Goal: Task Accomplishment & Management: Use online tool/utility

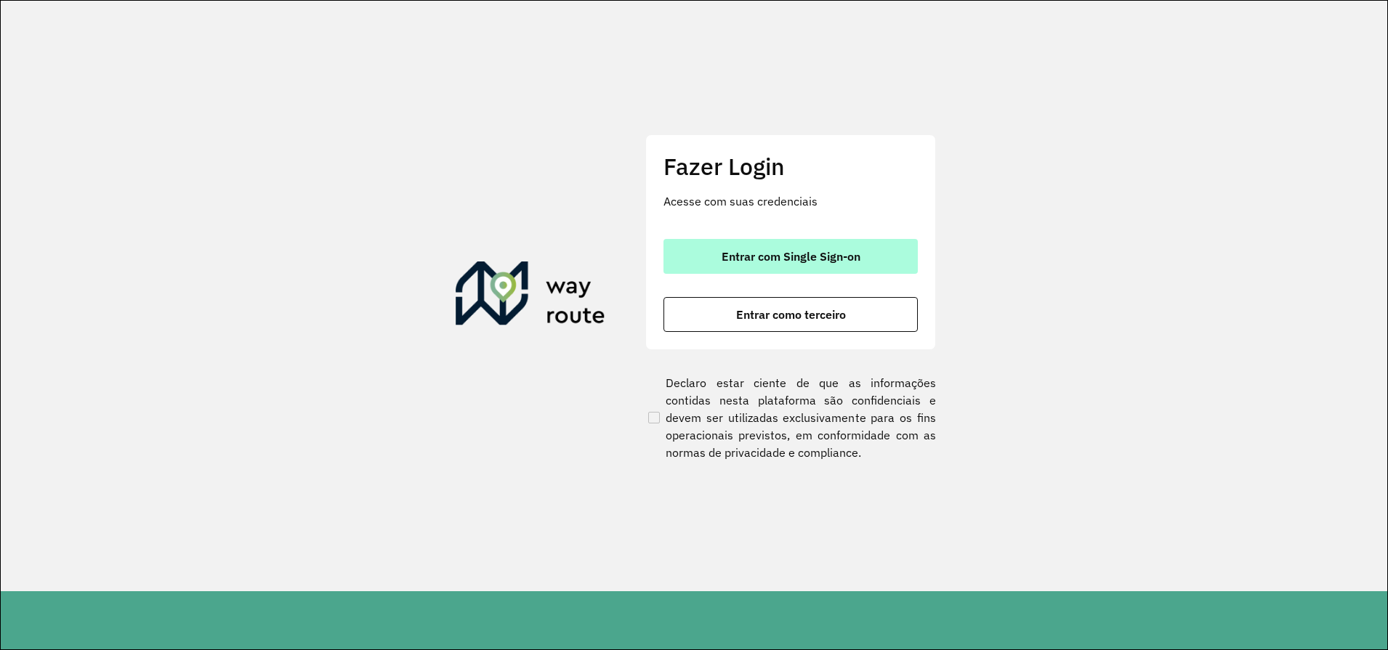
click at [783, 262] on span "Entrar com Single Sign-on" at bounding box center [791, 257] width 139 height 12
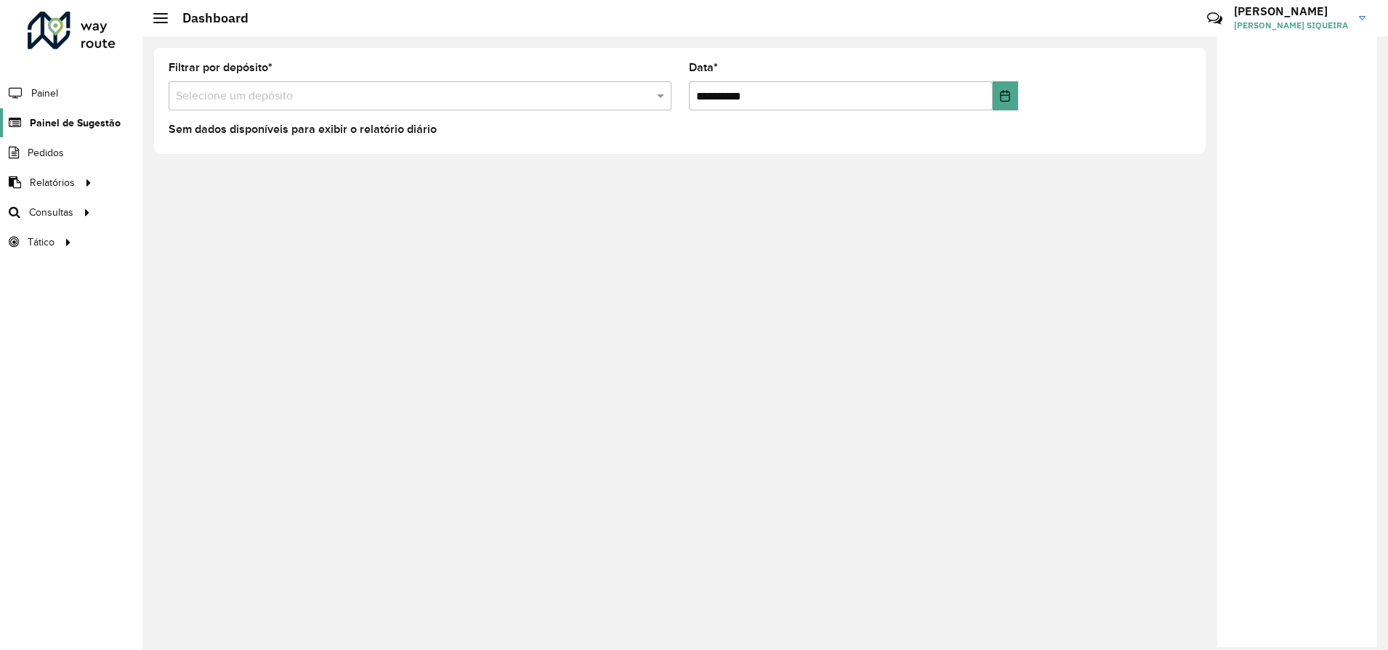
click at [48, 126] on span "Painel de Sugestão" at bounding box center [75, 123] width 91 height 15
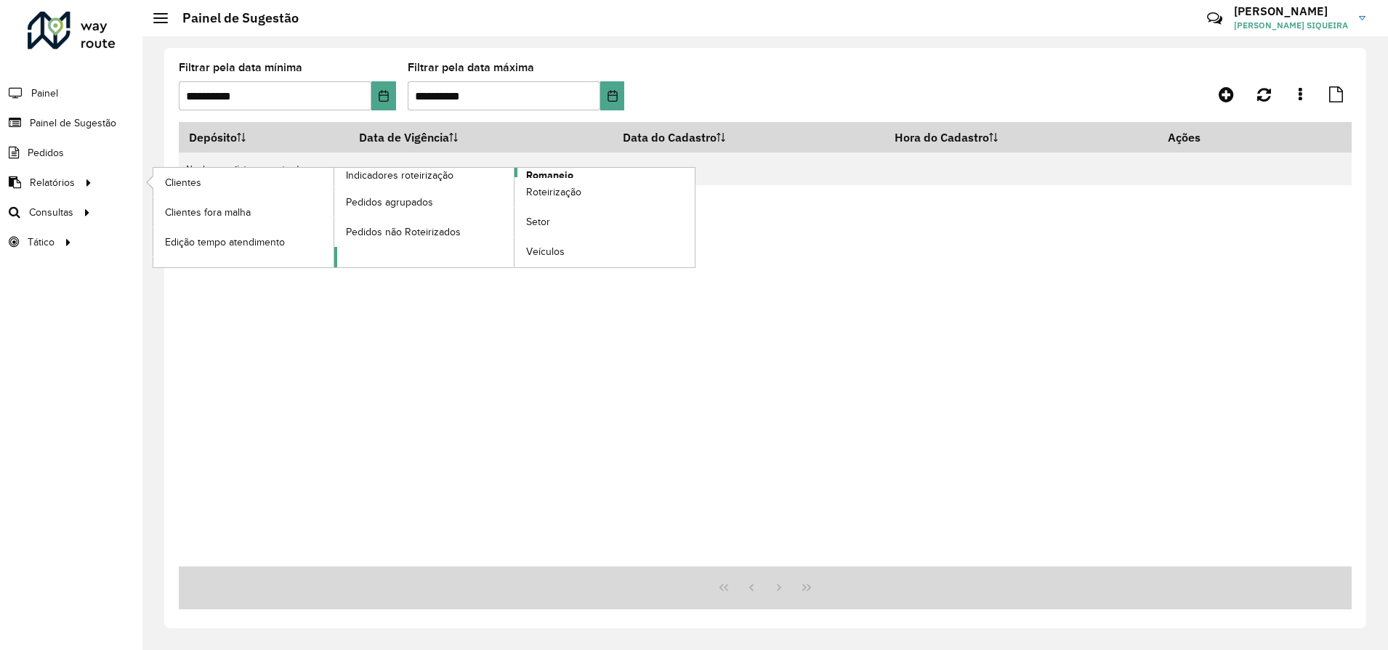
click at [550, 172] on span "Romaneio" at bounding box center [549, 175] width 47 height 15
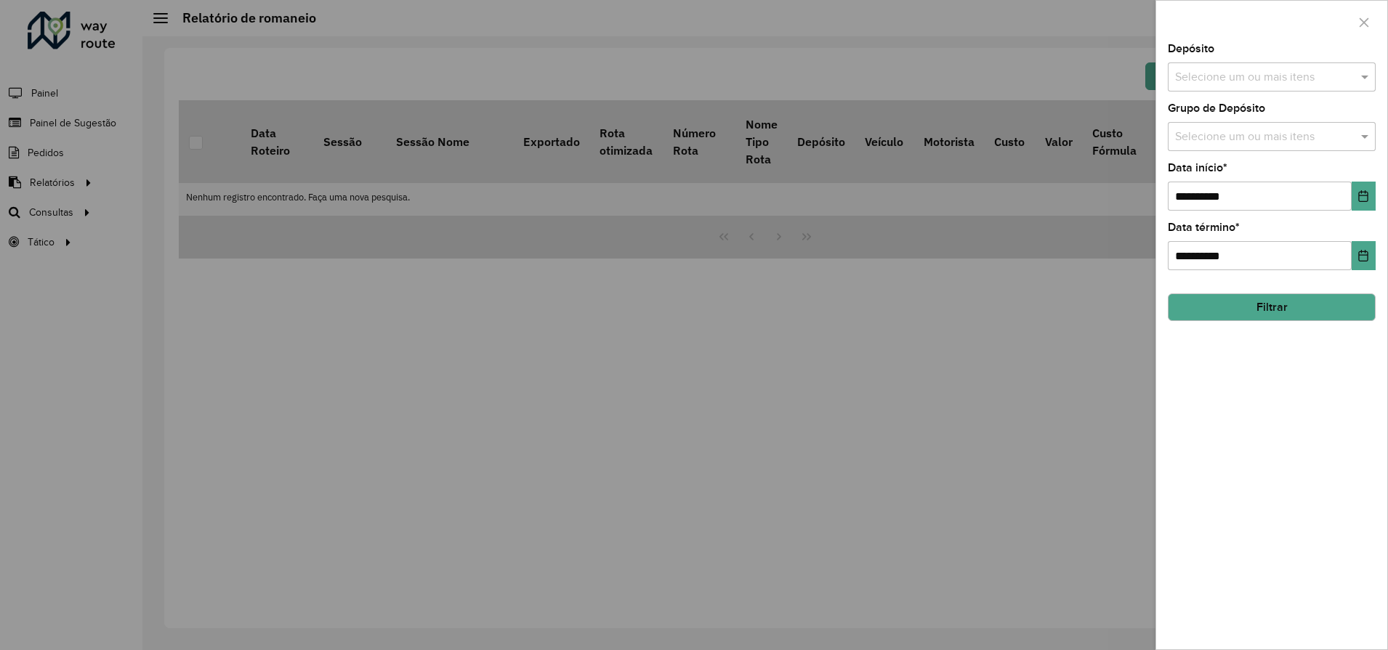
click at [1282, 78] on input "text" at bounding box center [1265, 77] width 186 height 17
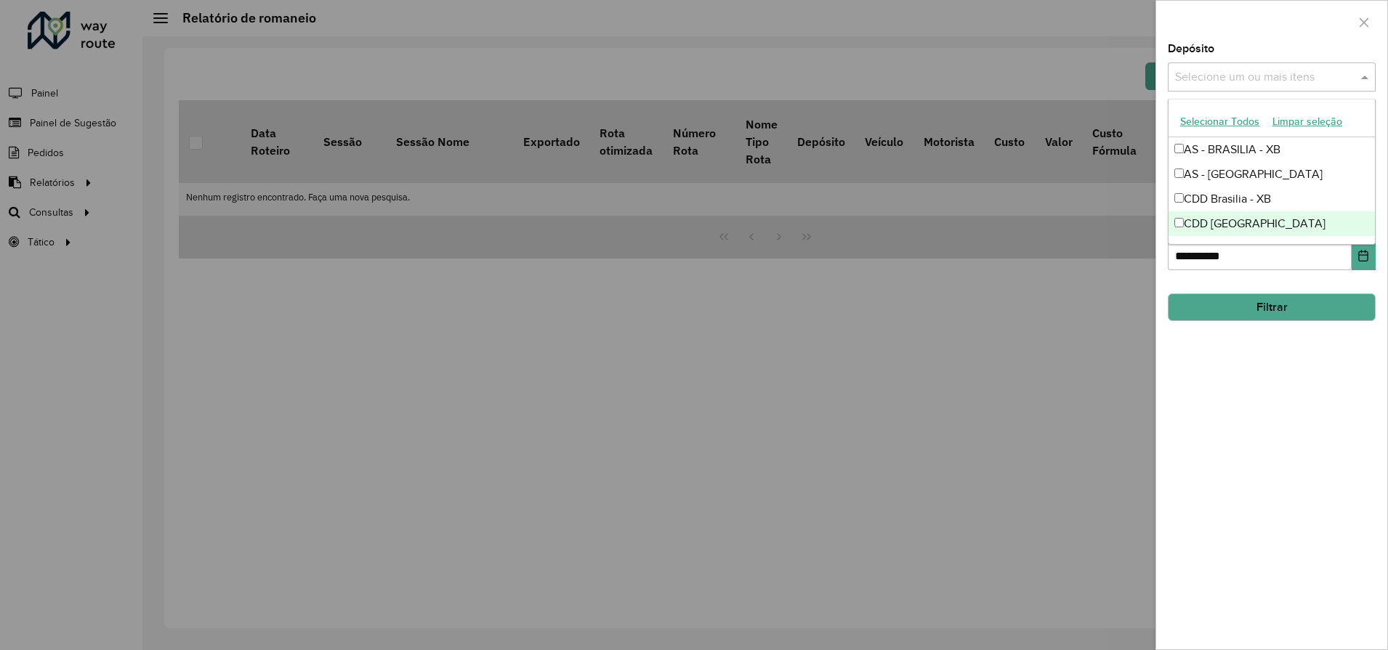
click at [1248, 219] on div "CDD Rondonópolis" at bounding box center [1272, 223] width 206 height 25
click at [1289, 385] on div "**********" at bounding box center [1271, 347] width 231 height 606
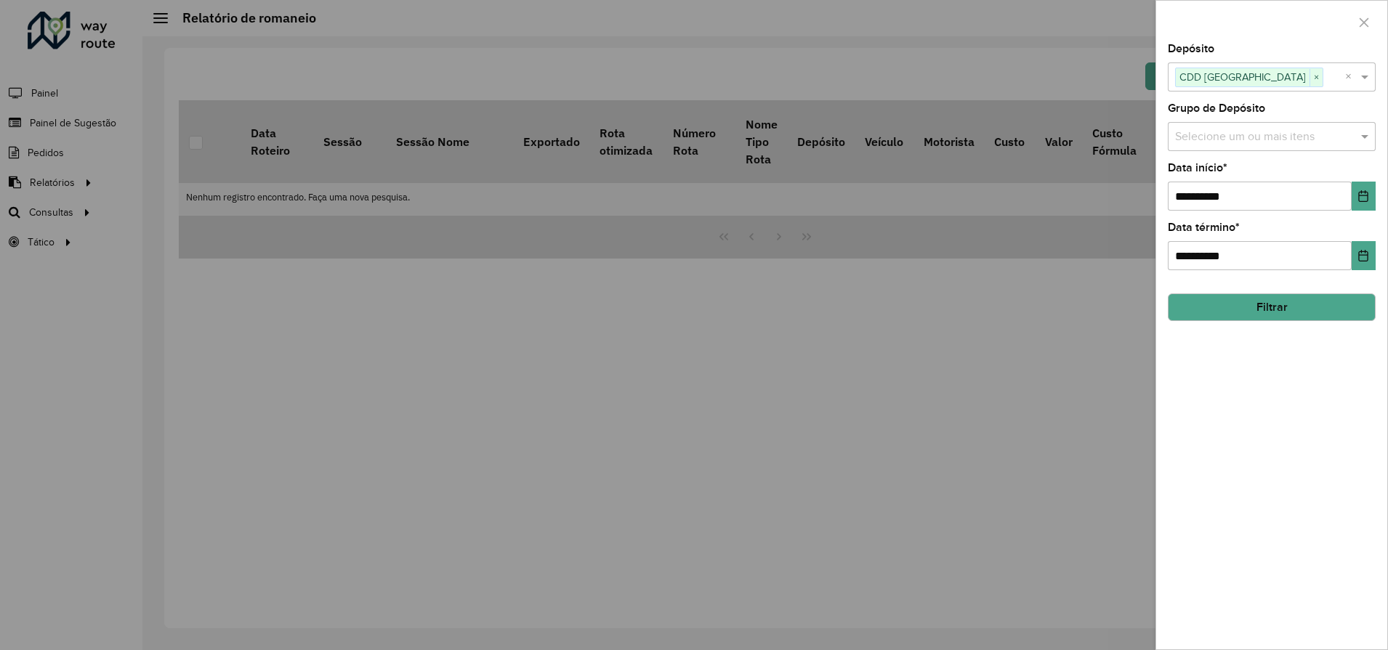
click at [1283, 307] on button "Filtrar" at bounding box center [1272, 308] width 208 height 28
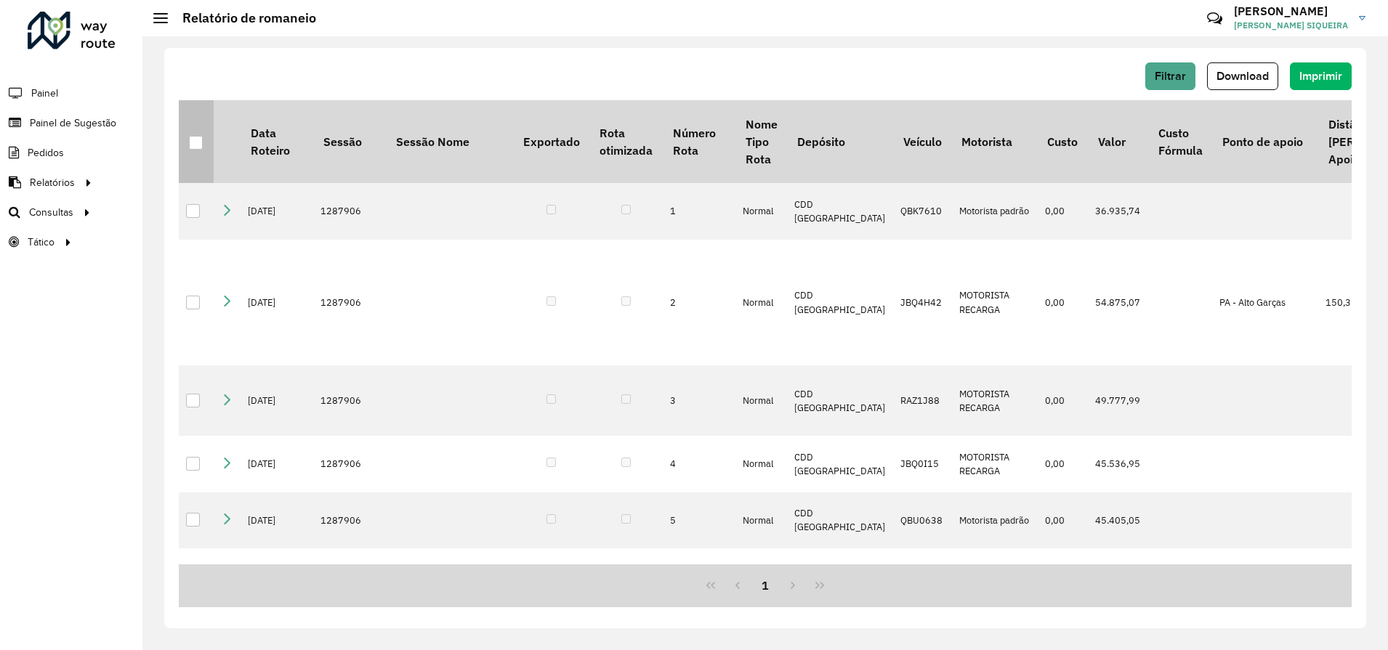
click at [190, 147] on div at bounding box center [196, 143] width 14 height 14
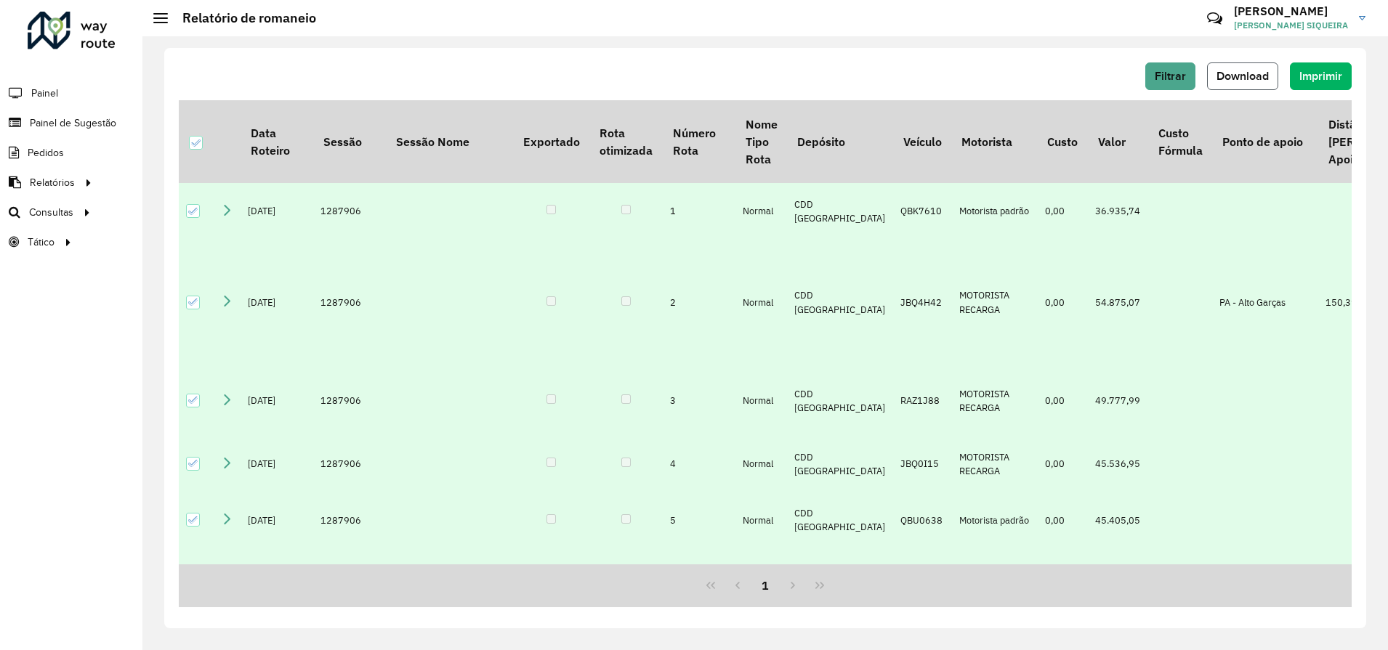
click at [1262, 80] on span "Download" at bounding box center [1243, 76] width 52 height 12
click at [207, 211] on span "Roteirização" at bounding box center [194, 212] width 59 height 15
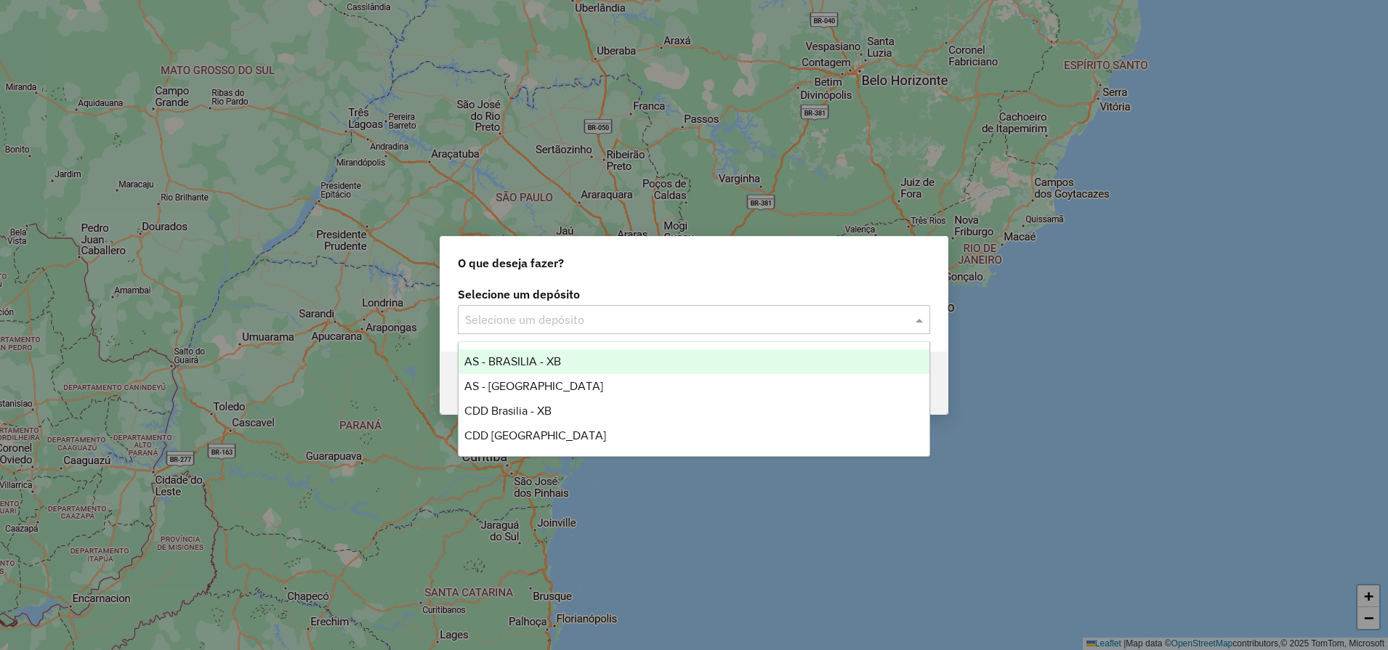
click at [658, 324] on input "text" at bounding box center [679, 320] width 429 height 17
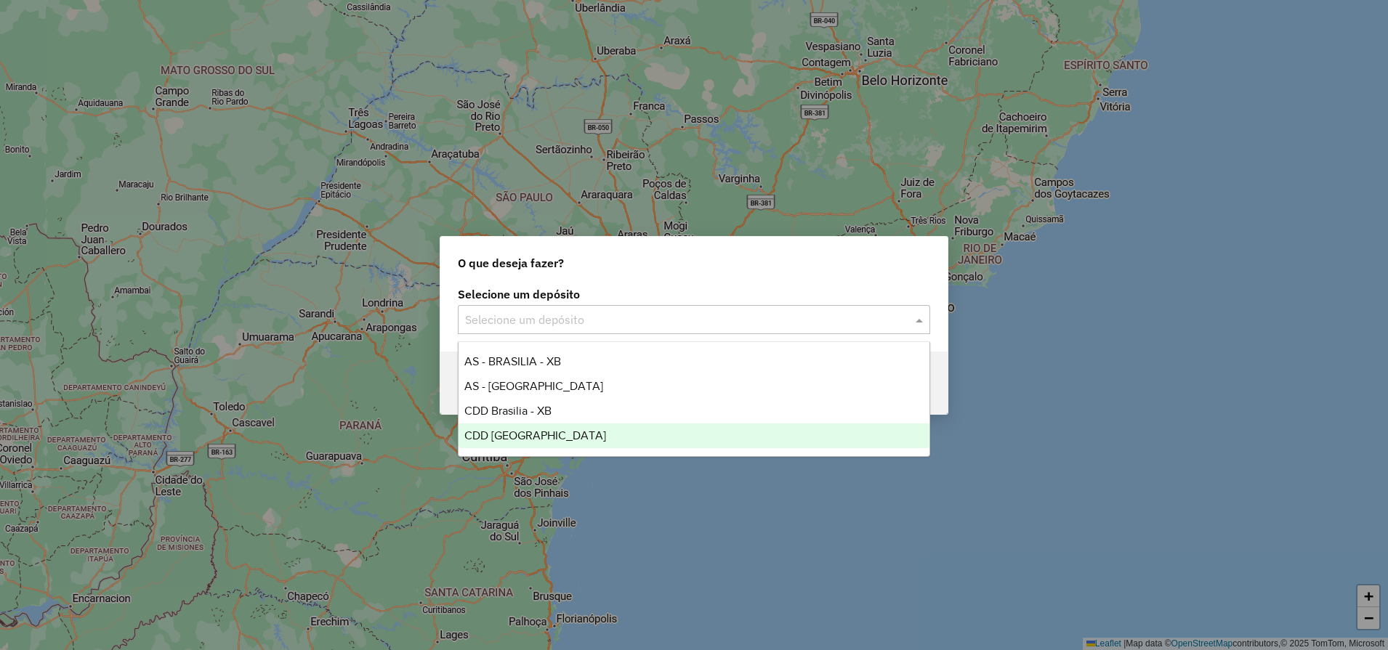
click at [531, 431] on span "CDD Rondonópolis" at bounding box center [535, 436] width 142 height 12
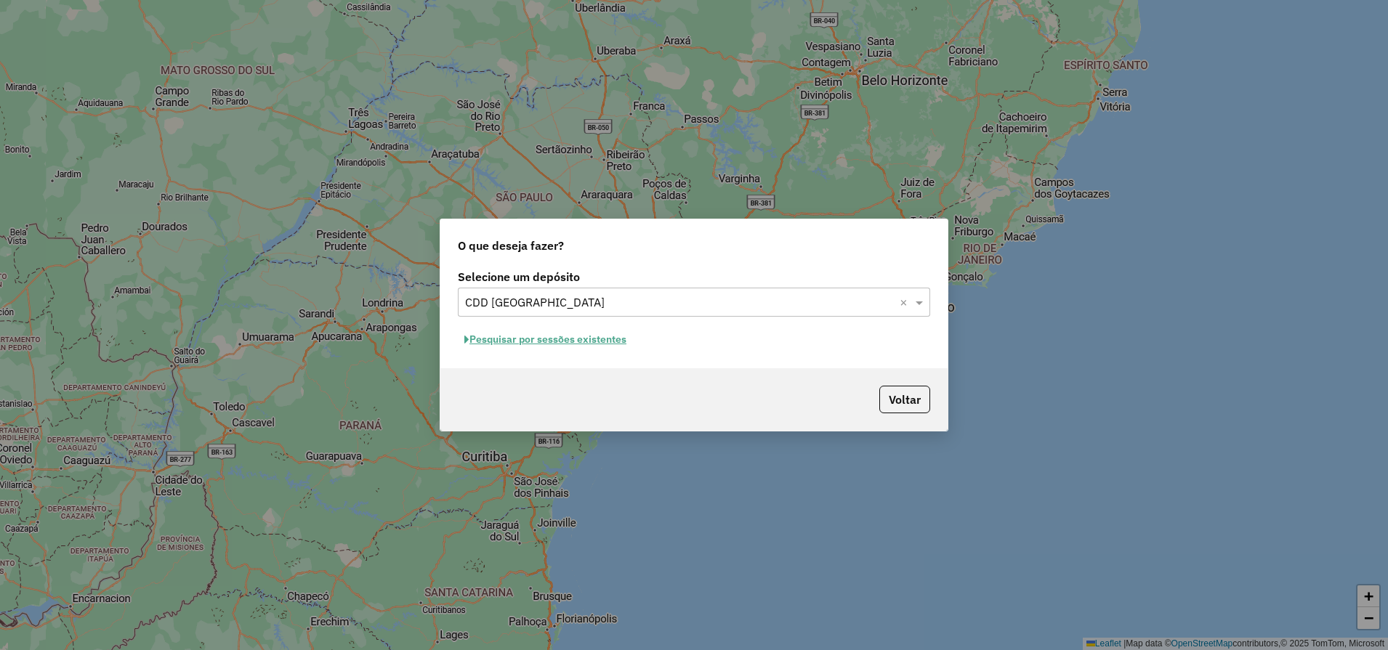
click at [556, 336] on button "Pesquisar por sessões existentes" at bounding box center [545, 339] width 175 height 23
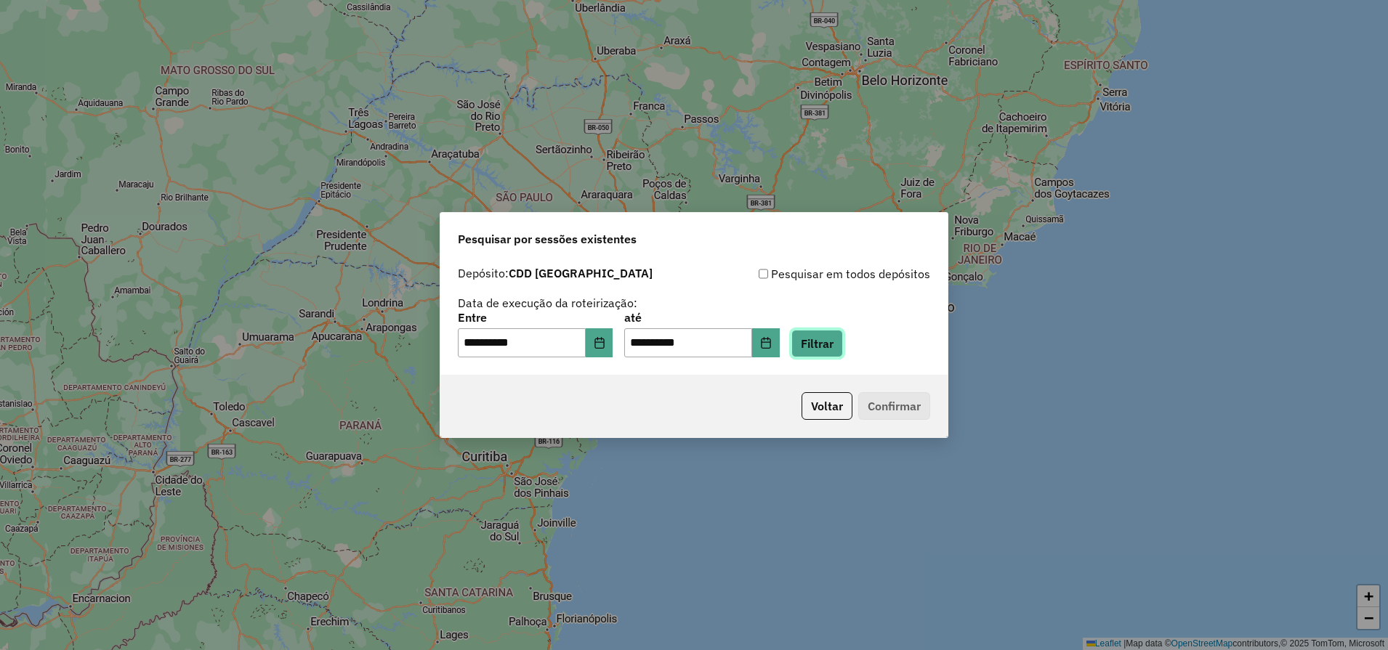
click at [839, 344] on button "Filtrar" at bounding box center [817, 344] width 52 height 28
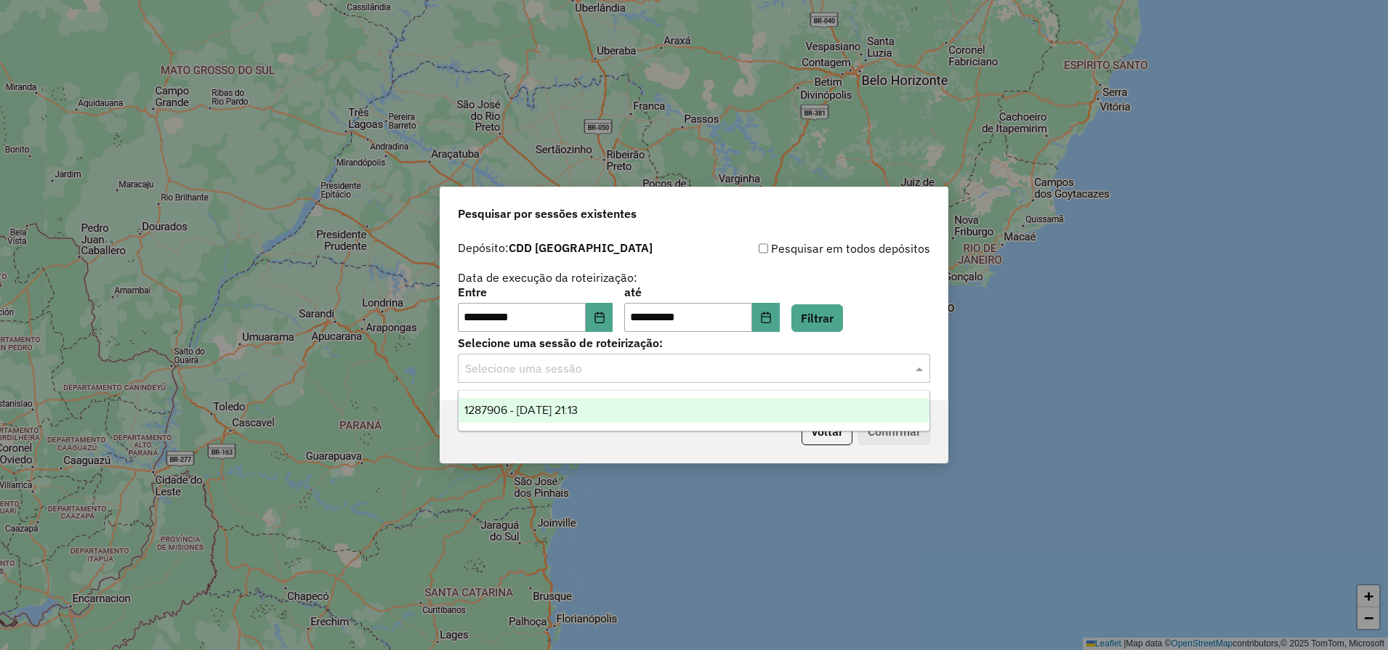
click at [728, 367] on input "text" at bounding box center [679, 368] width 429 height 17
click at [539, 406] on span "1287906 - 03/10/2025 21:13" at bounding box center [520, 410] width 113 height 12
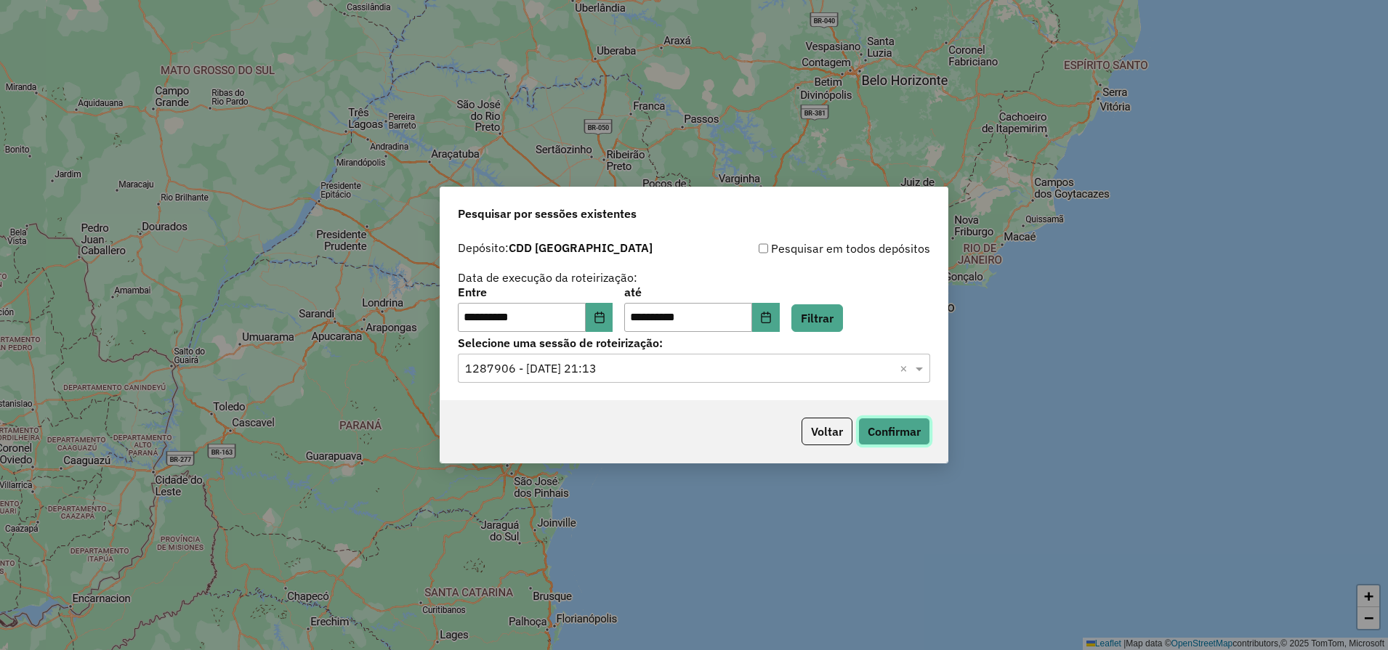
click at [892, 435] on button "Confirmar" at bounding box center [894, 432] width 72 height 28
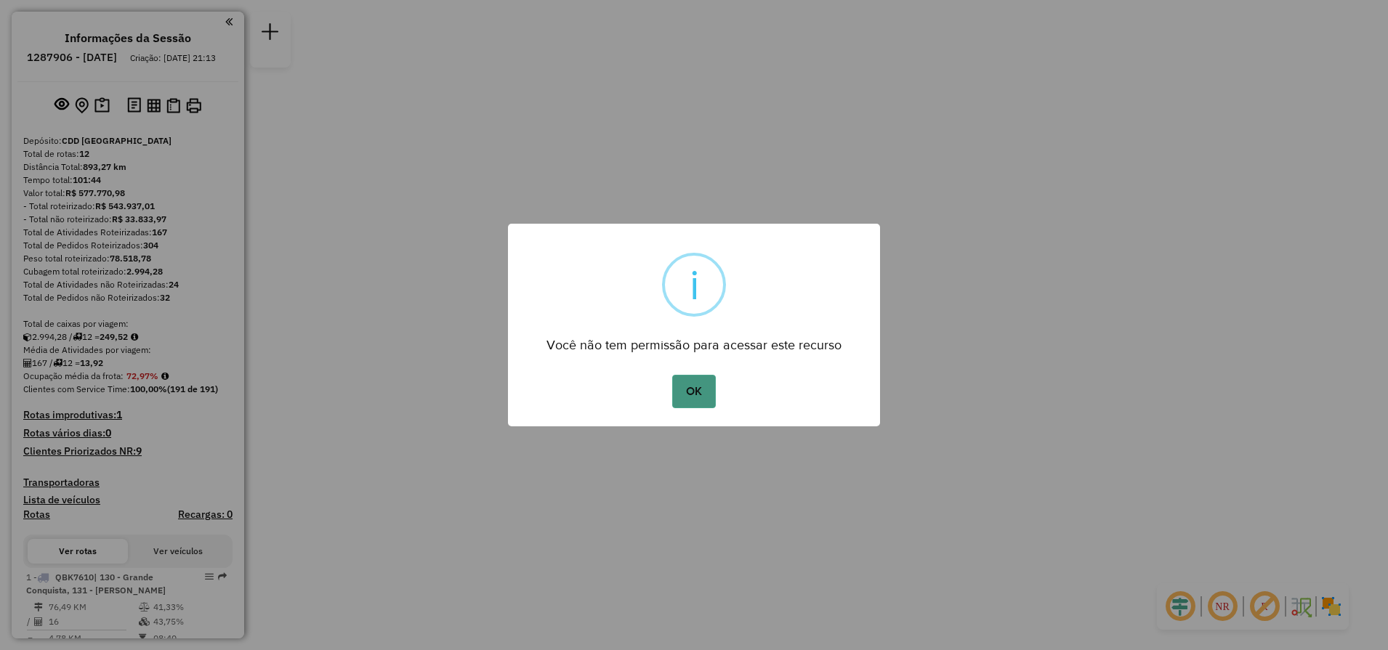
click at [698, 390] on button "OK" at bounding box center [693, 391] width 43 height 33
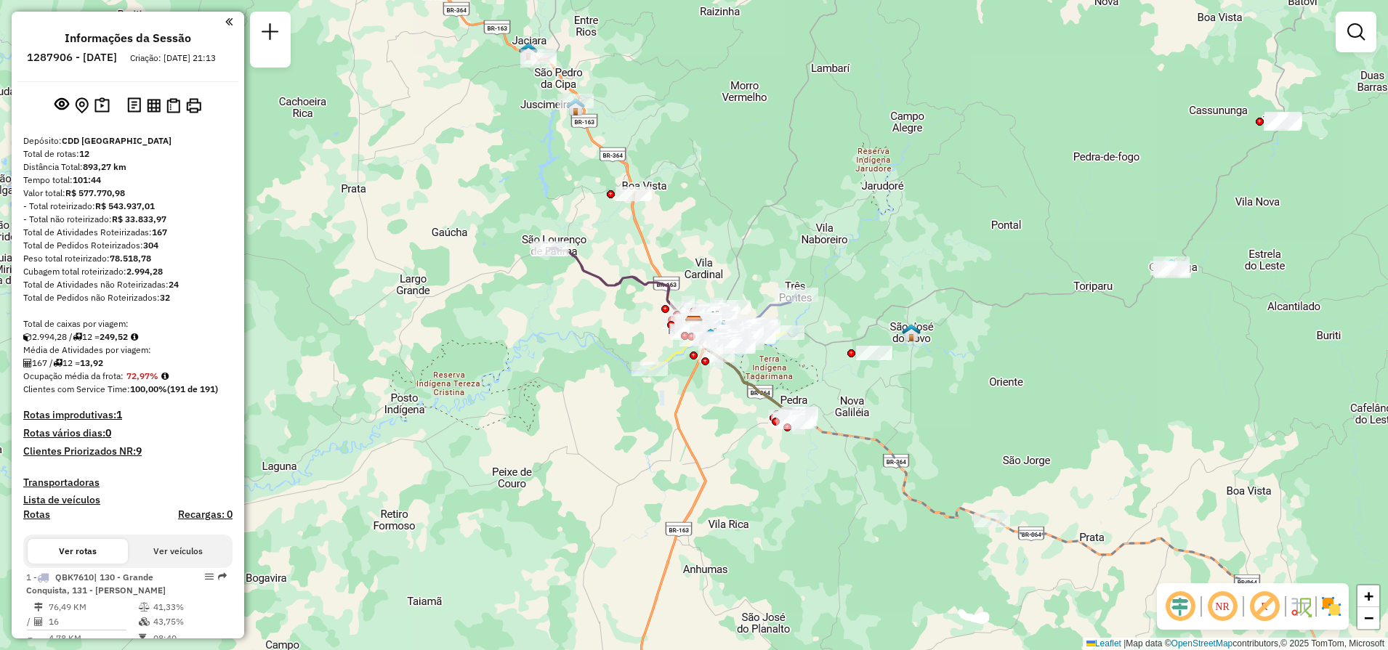
click at [1333, 608] on img at bounding box center [1331, 606] width 23 height 23
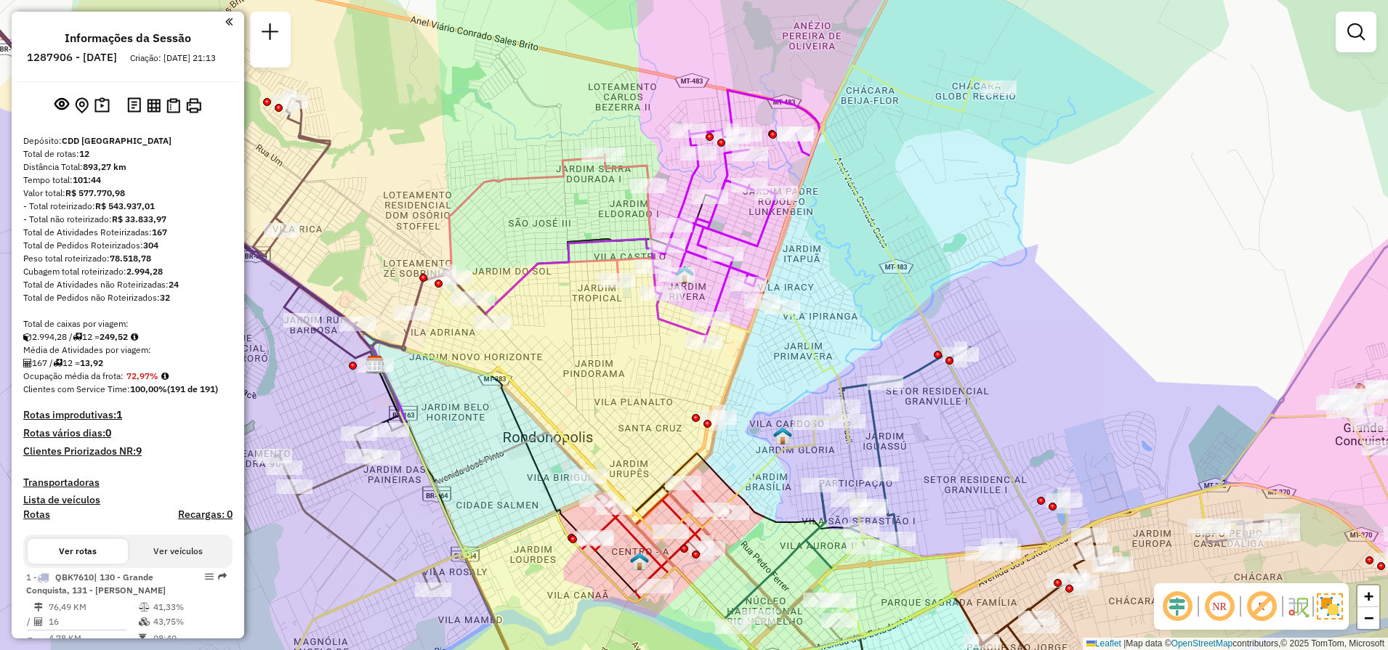
click at [1178, 613] on em at bounding box center [1177, 606] width 35 height 35
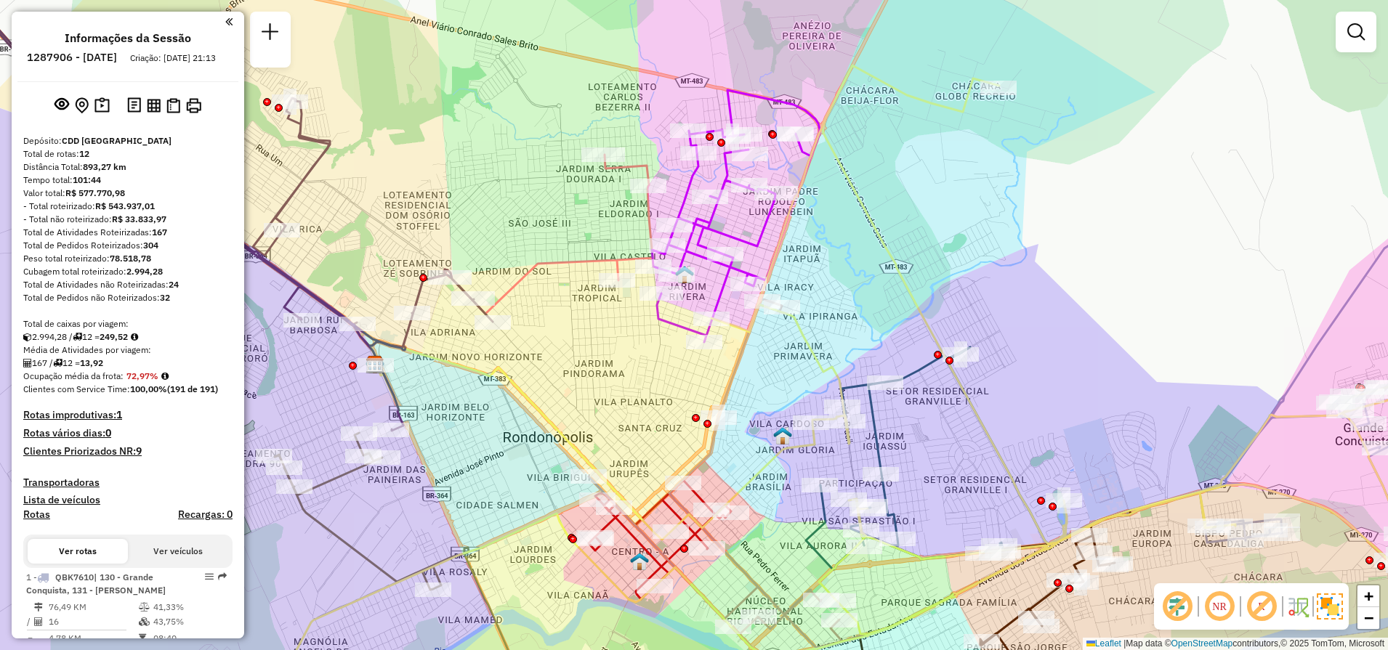
click at [1177, 613] on em at bounding box center [1177, 606] width 35 height 35
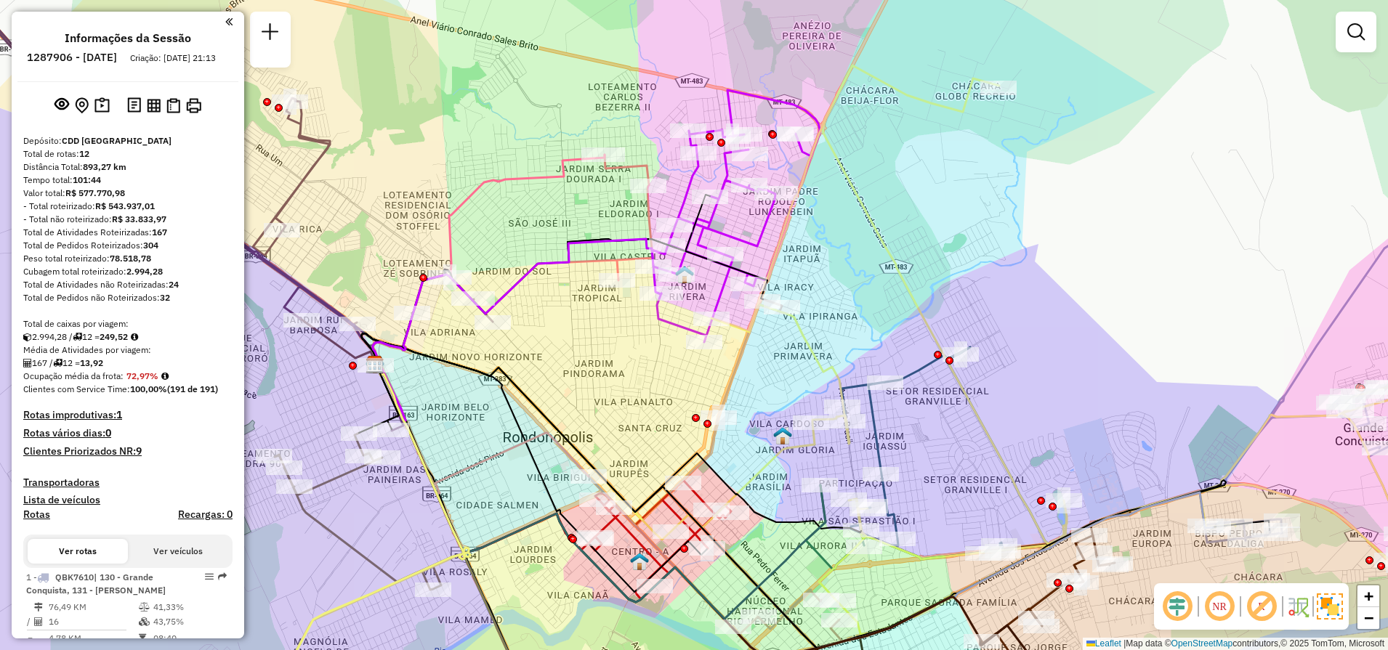
click at [1177, 613] on em at bounding box center [1177, 606] width 35 height 35
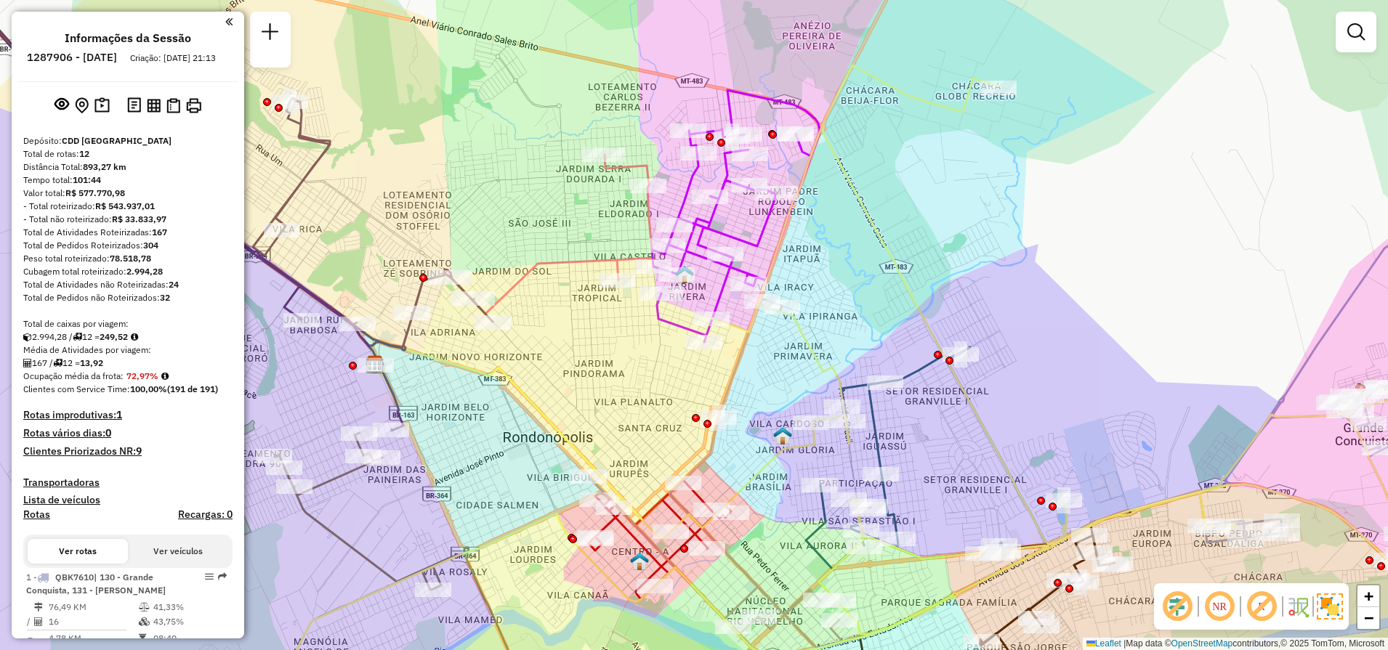
click at [1215, 613] on em at bounding box center [1219, 606] width 35 height 35
click at [1294, 610] on img at bounding box center [1297, 606] width 23 height 23
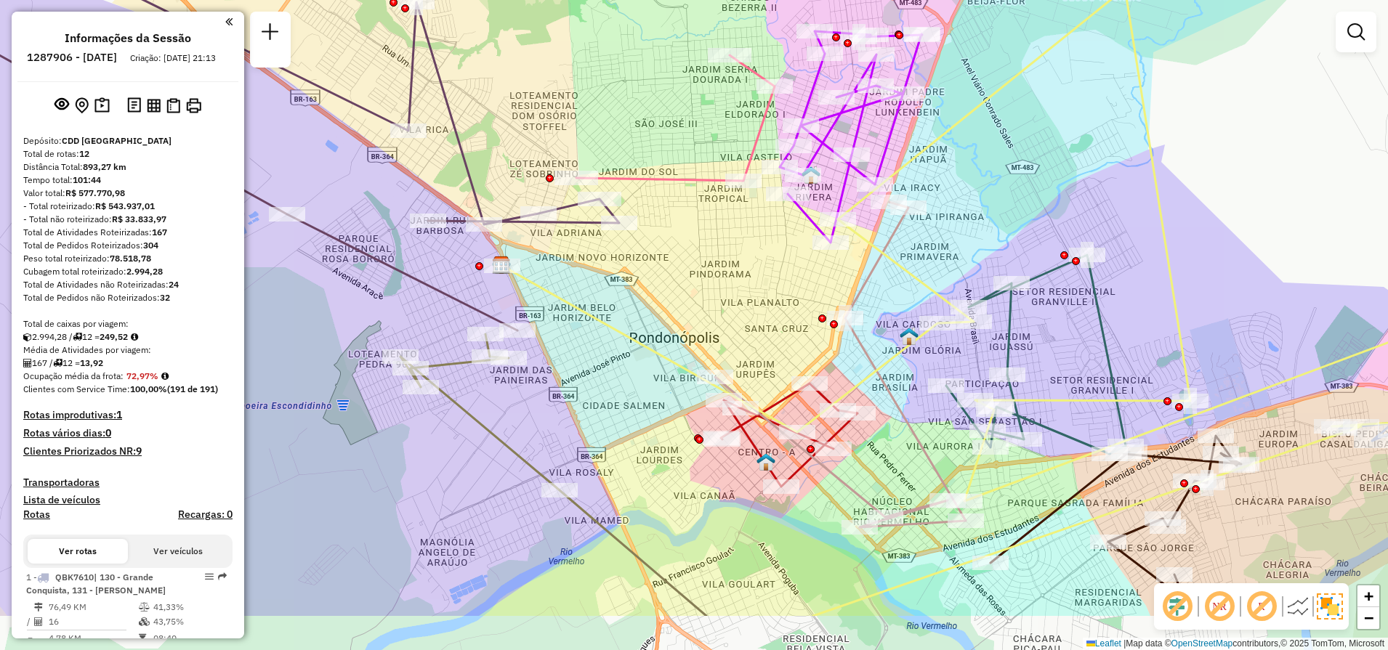
drag, startPoint x: 637, startPoint y: 394, endPoint x: 763, endPoint y: 294, distance: 161.0
click at [763, 294] on div "Janela de atendimento Grade de atendimento Capacidade Transportadoras Veículos …" at bounding box center [694, 325] width 1388 height 650
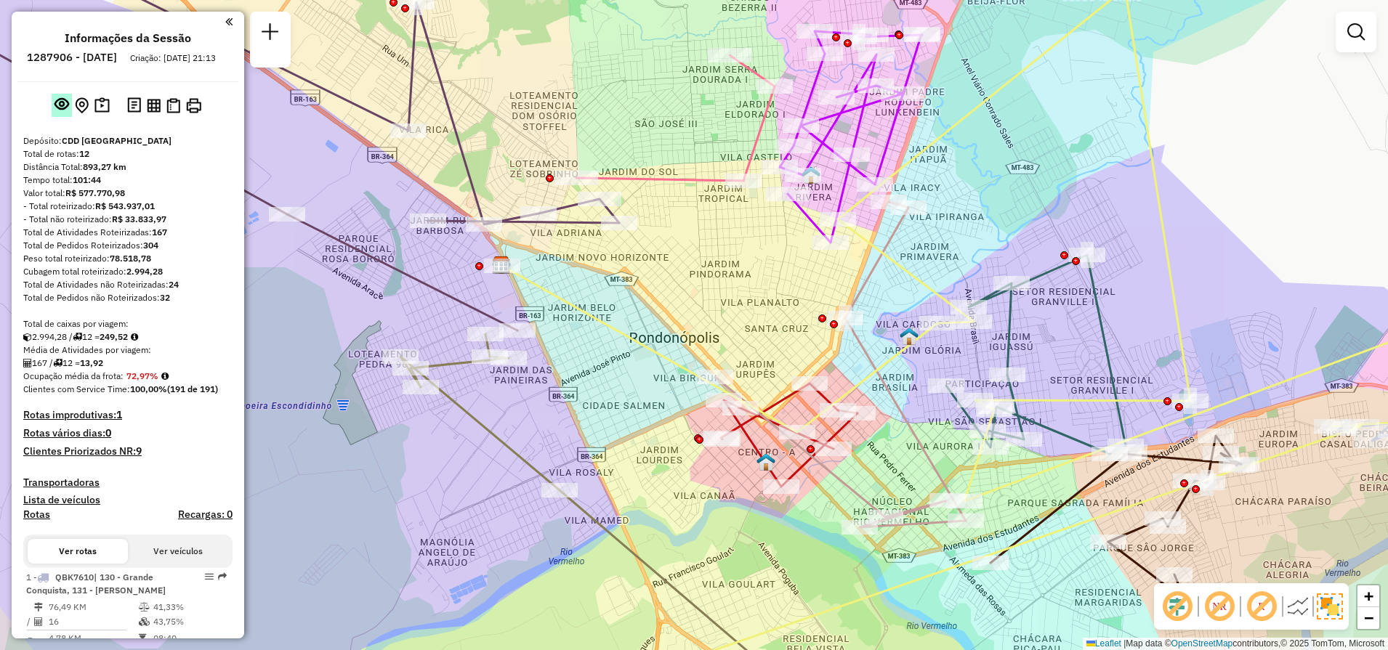
click at [60, 111] on em at bounding box center [62, 104] width 15 height 15
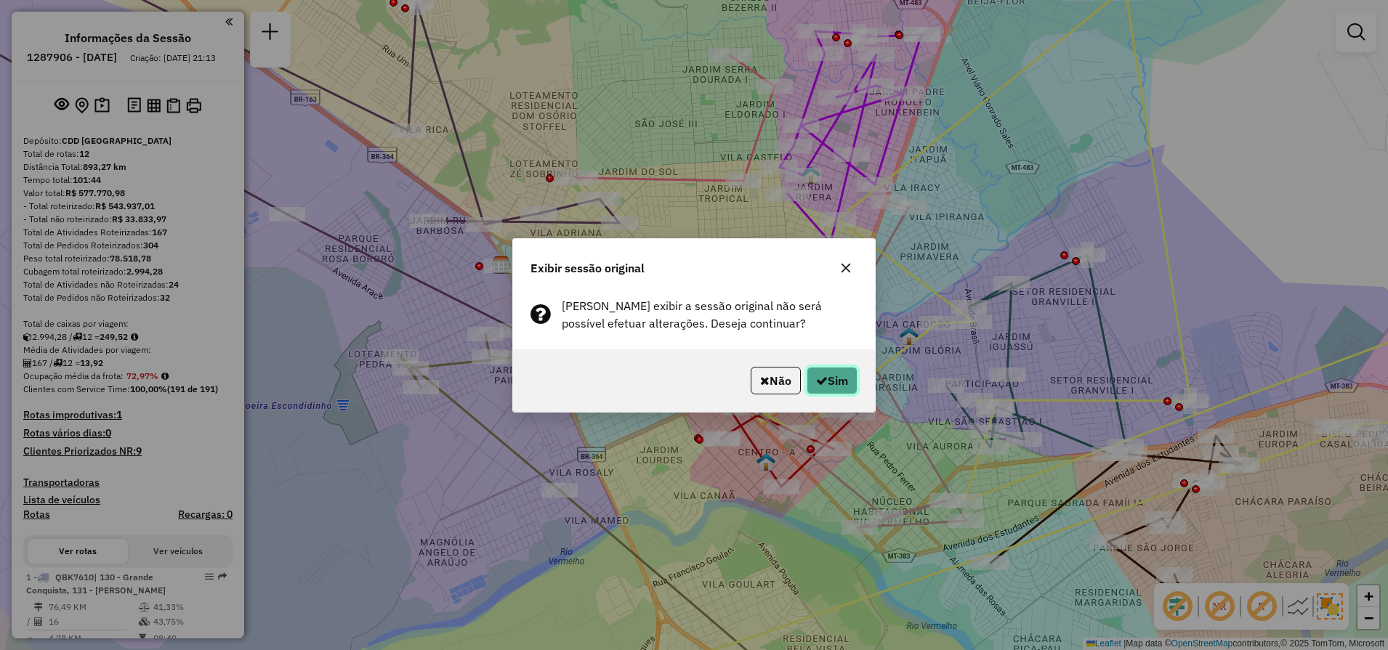
click at [829, 389] on button "Sim" at bounding box center [832, 381] width 51 height 28
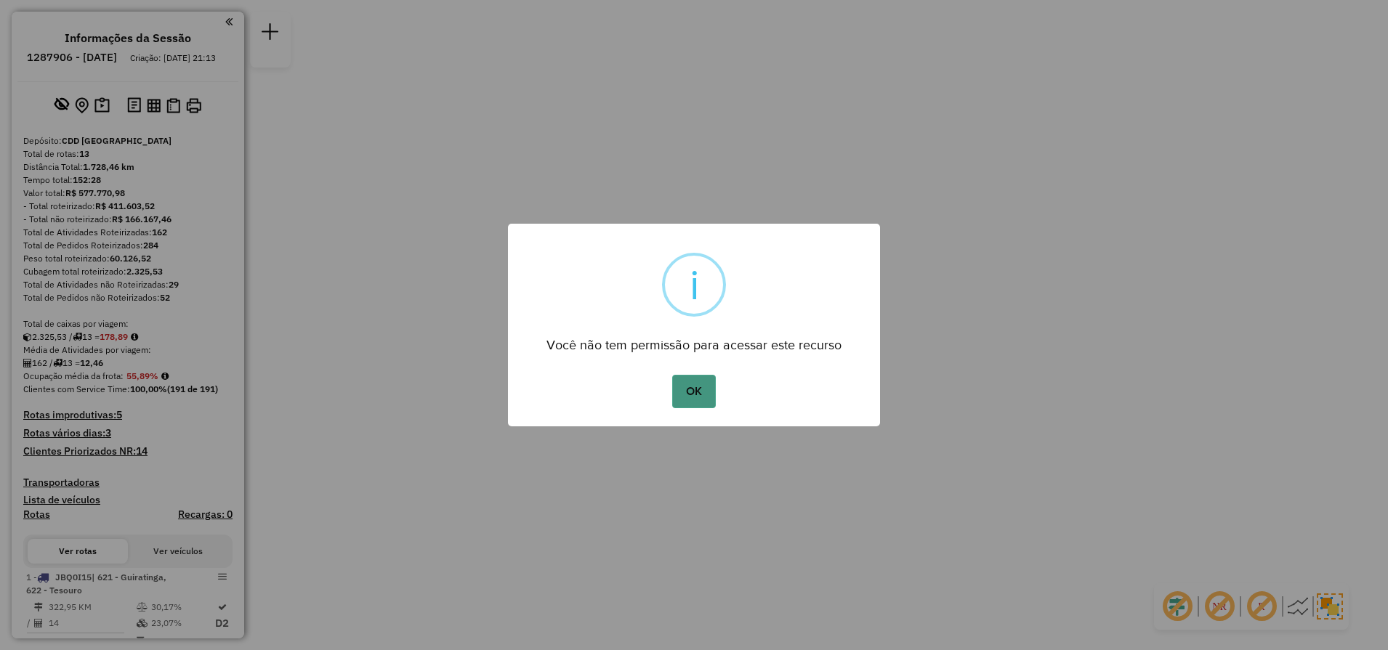
click at [695, 390] on button "OK" at bounding box center [693, 391] width 43 height 33
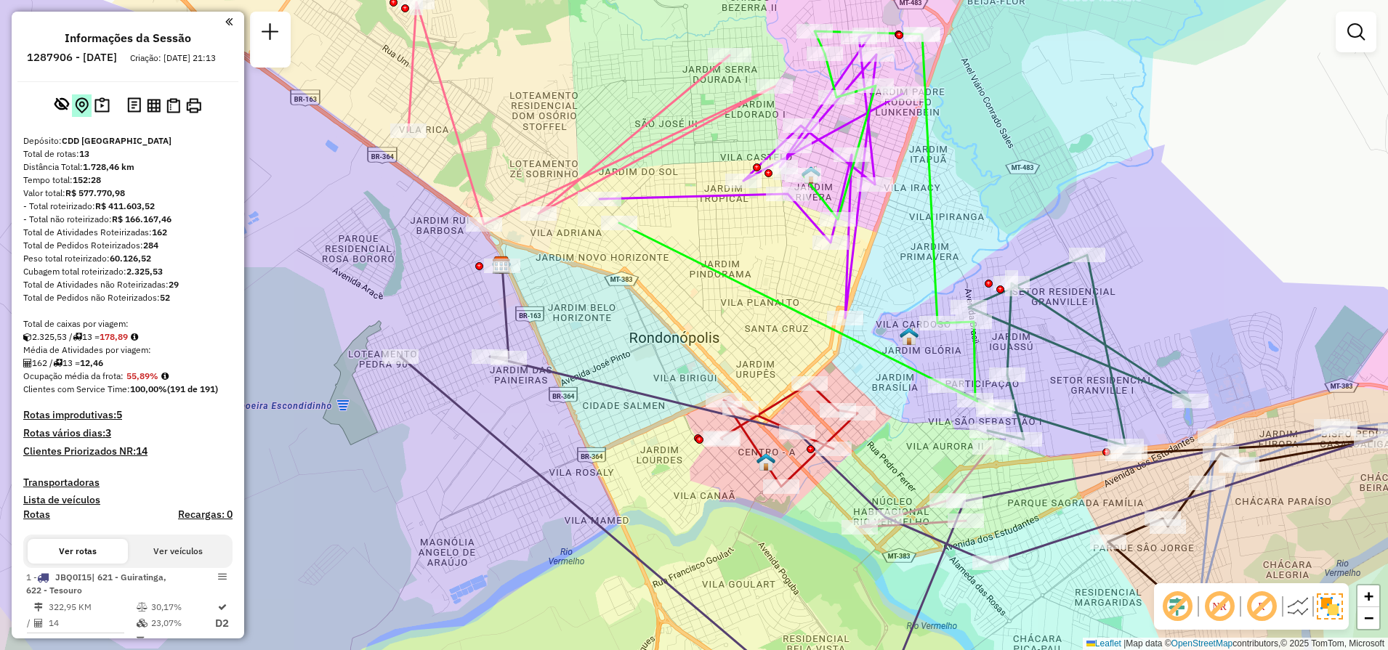
click at [82, 114] on img at bounding box center [82, 105] width 14 height 17
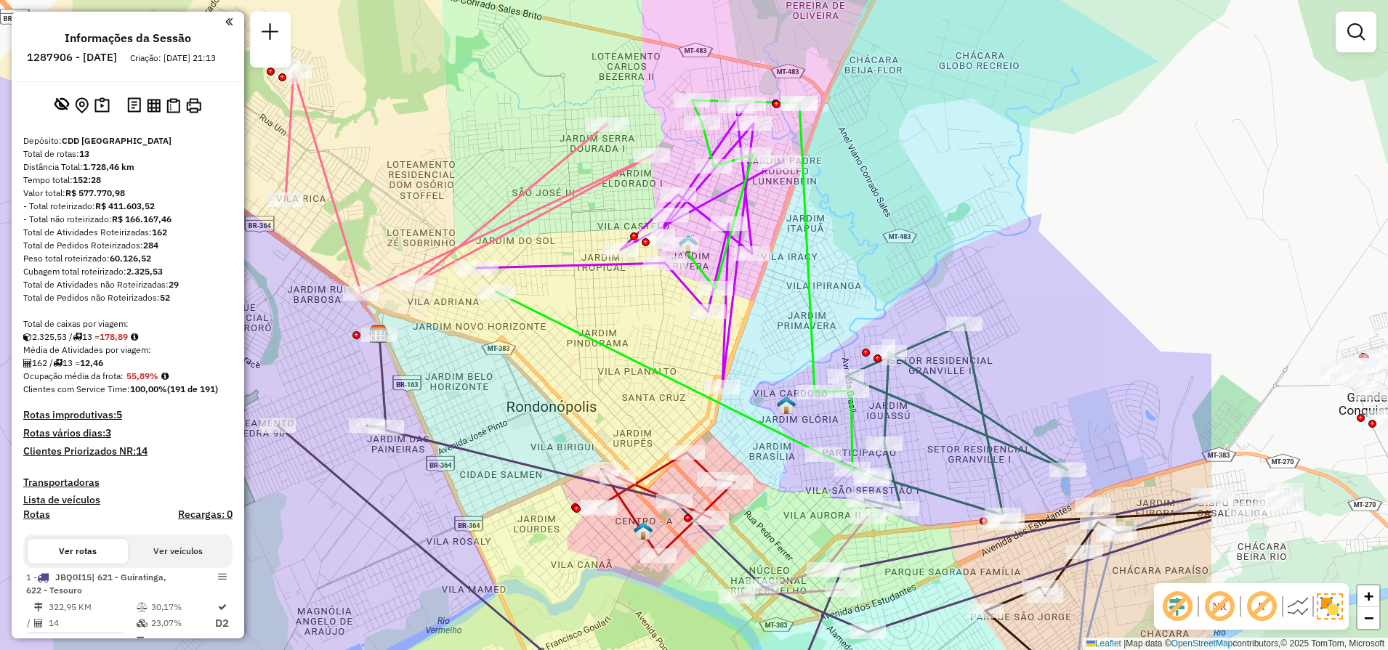
drag, startPoint x: 898, startPoint y: 286, endPoint x: 602, endPoint y: 296, distance: 296.7
click at [602, 296] on div "Janela de atendimento Grade de atendimento Capacidade Transportadoras Veículos …" at bounding box center [694, 325] width 1388 height 650
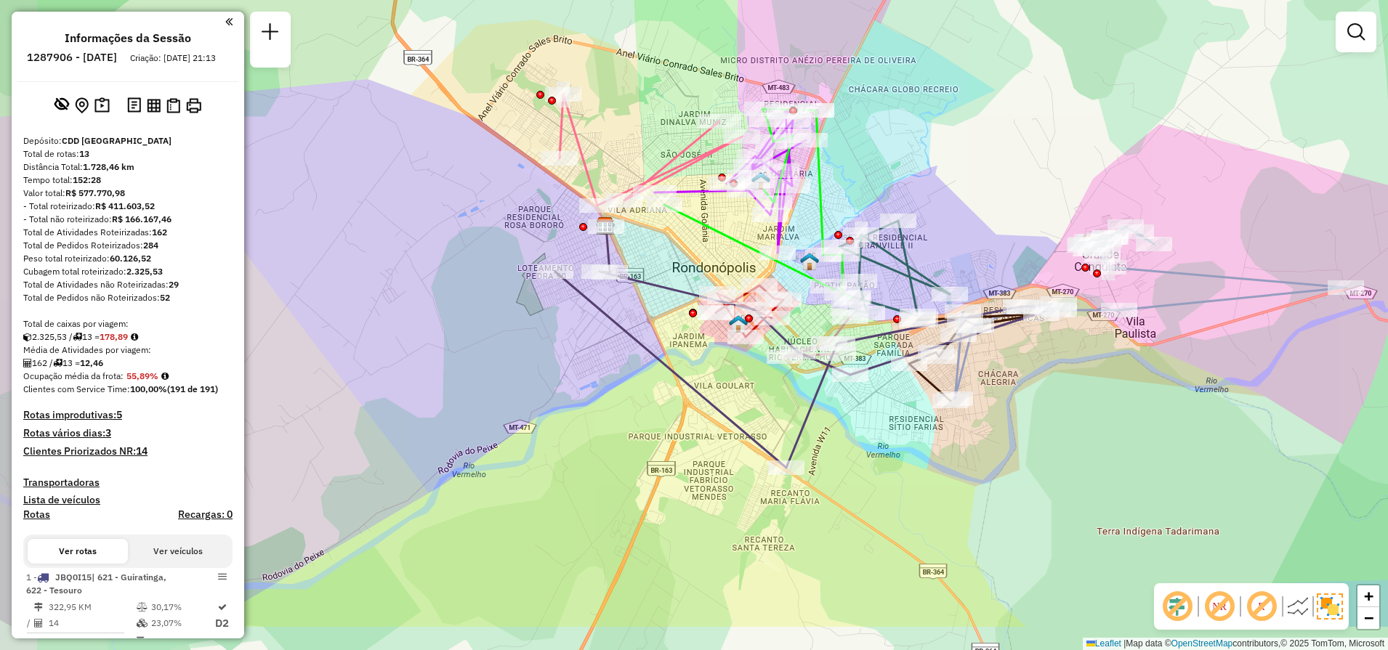
drag, startPoint x: 568, startPoint y: 326, endPoint x: 685, endPoint y: 237, distance: 146.8
click at [685, 237] on div "Janela de atendimento Grade de atendimento Capacidade Transportadoras Veículos …" at bounding box center [694, 325] width 1388 height 650
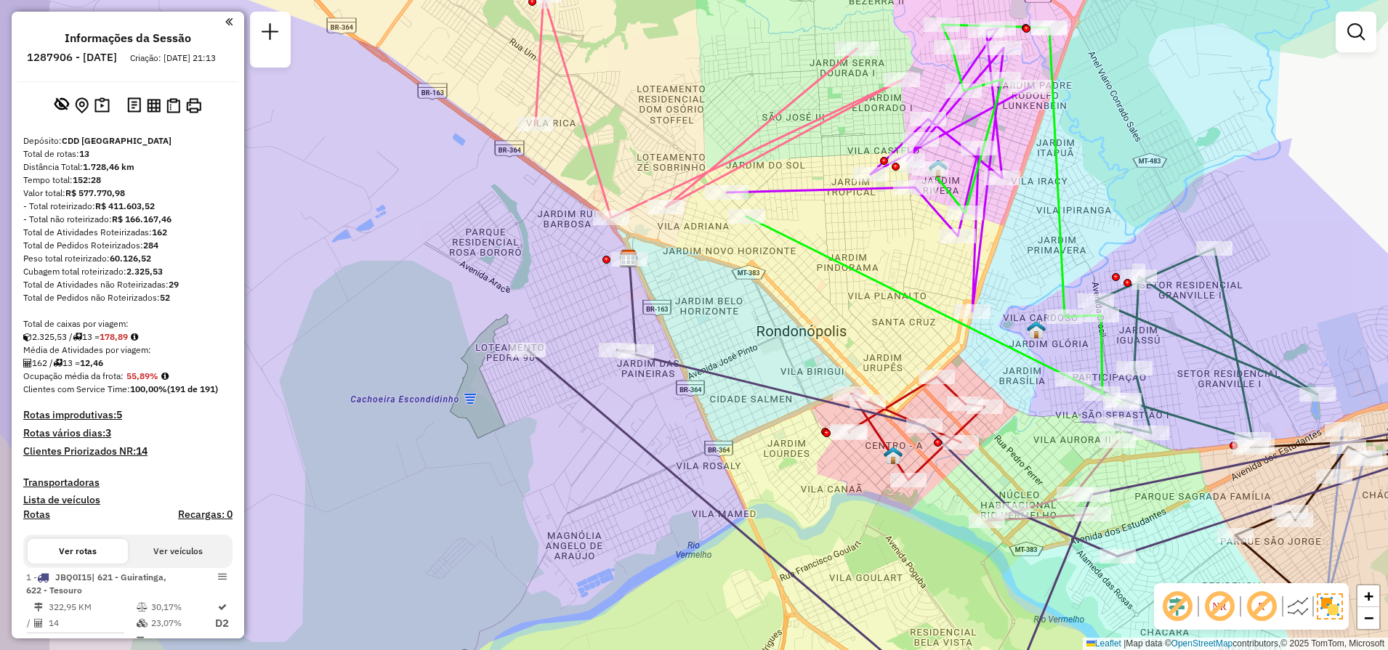
drag, startPoint x: 656, startPoint y: 270, endPoint x: 748, endPoint y: 259, distance: 92.3
click at [748, 259] on div "Janela de atendimento Grade de atendimento Capacidade Transportadoras Veículos …" at bounding box center [694, 325] width 1388 height 650
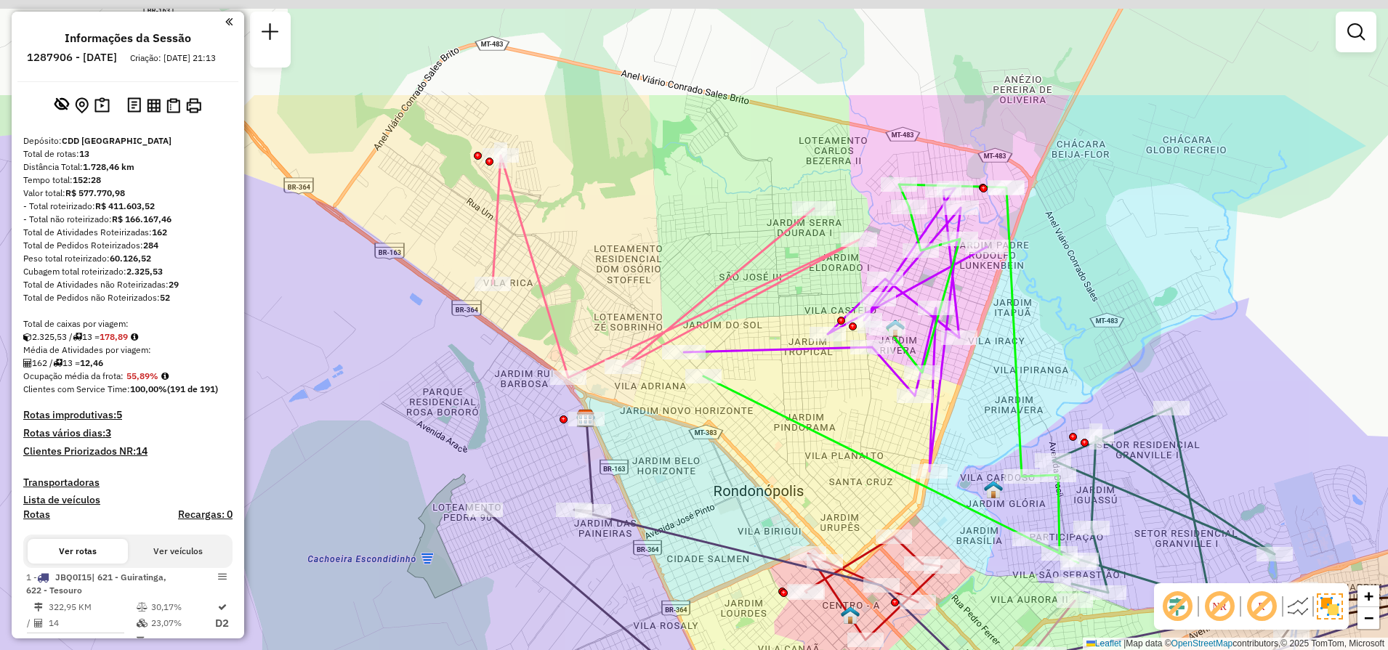
drag, startPoint x: 826, startPoint y: 219, endPoint x: 783, endPoint y: 379, distance: 165.5
click at [783, 379] on div "Janela de atendimento Grade de atendimento Capacidade Transportadoras Veículos …" at bounding box center [694, 325] width 1388 height 650
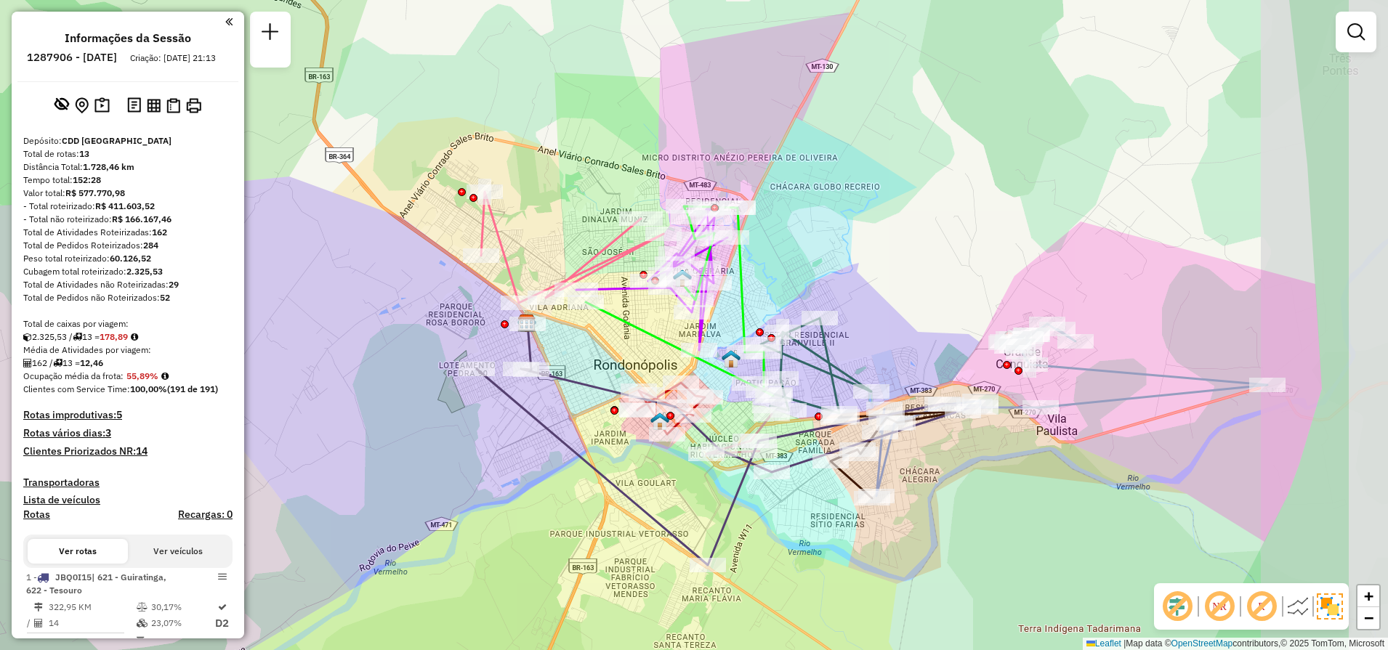
drag, startPoint x: 1044, startPoint y: 325, endPoint x: 895, endPoint y: 306, distance: 150.2
click at [895, 306] on div "Janela de atendimento Grade de atendimento Capacidade Transportadoras Veículos …" at bounding box center [694, 325] width 1388 height 650
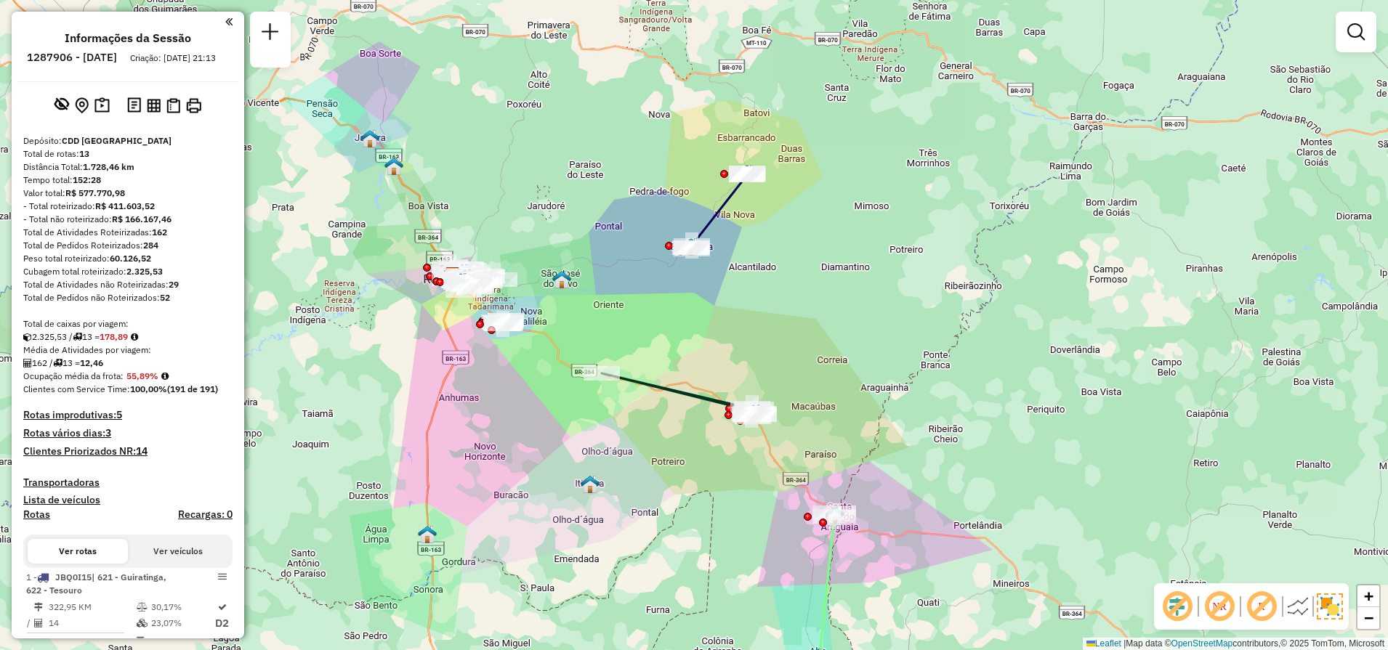
drag, startPoint x: 1061, startPoint y: 410, endPoint x: 676, endPoint y: 419, distance: 385.3
click at [676, 419] on div "Janela de atendimento Grade de atendimento Capacidade Transportadoras Veículos …" at bounding box center [694, 325] width 1388 height 650
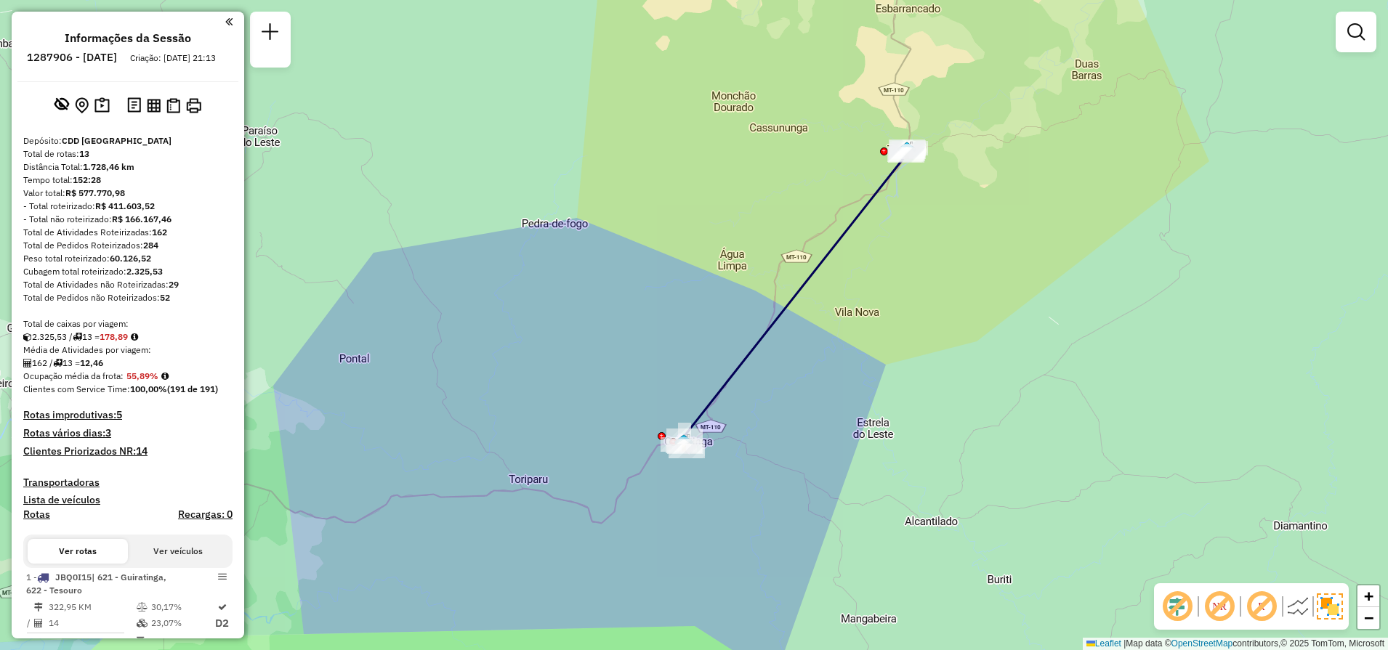
drag, startPoint x: 734, startPoint y: 261, endPoint x: 809, endPoint y: 200, distance: 96.6
click at [809, 200] on div "Janela de atendimento Grade de atendimento Capacidade Transportadoras Veículos …" at bounding box center [694, 325] width 1388 height 650
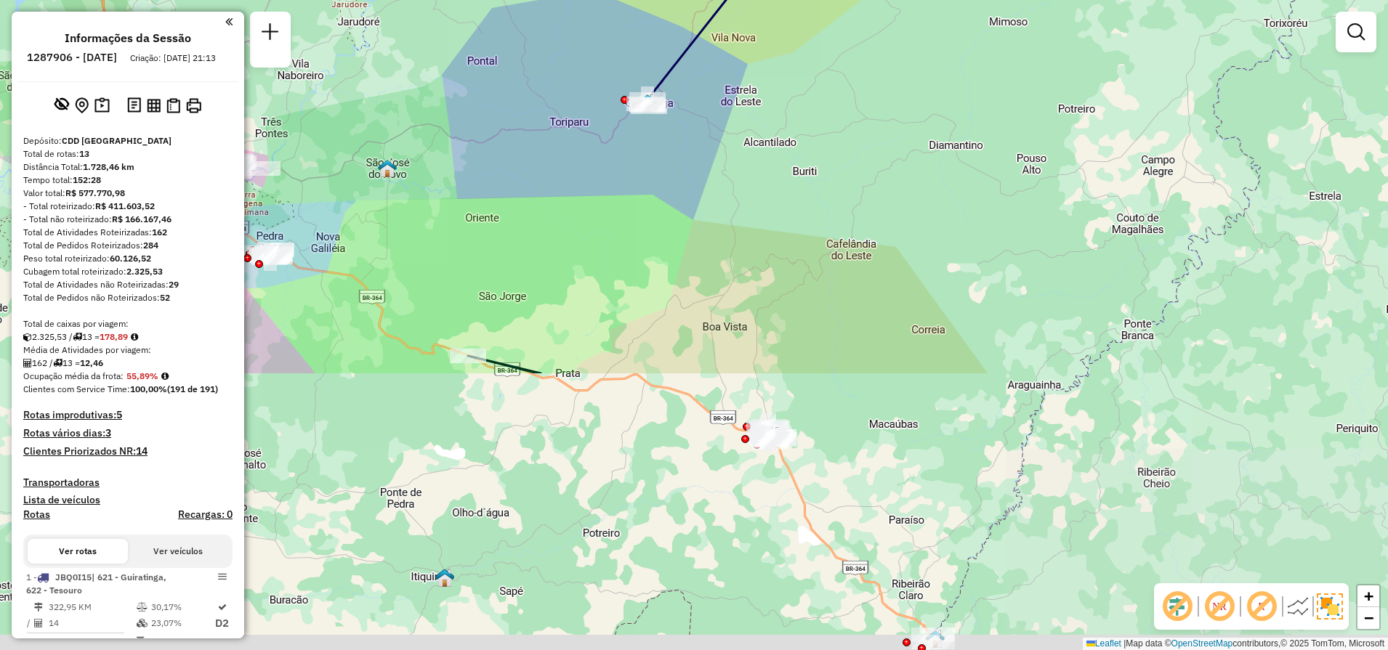
drag, startPoint x: 459, startPoint y: 468, endPoint x: 520, endPoint y: 126, distance: 347.6
click at [520, 126] on div "Janela de atendimento Grade de atendimento Capacidade Transportadoras Veículos …" at bounding box center [694, 325] width 1388 height 650
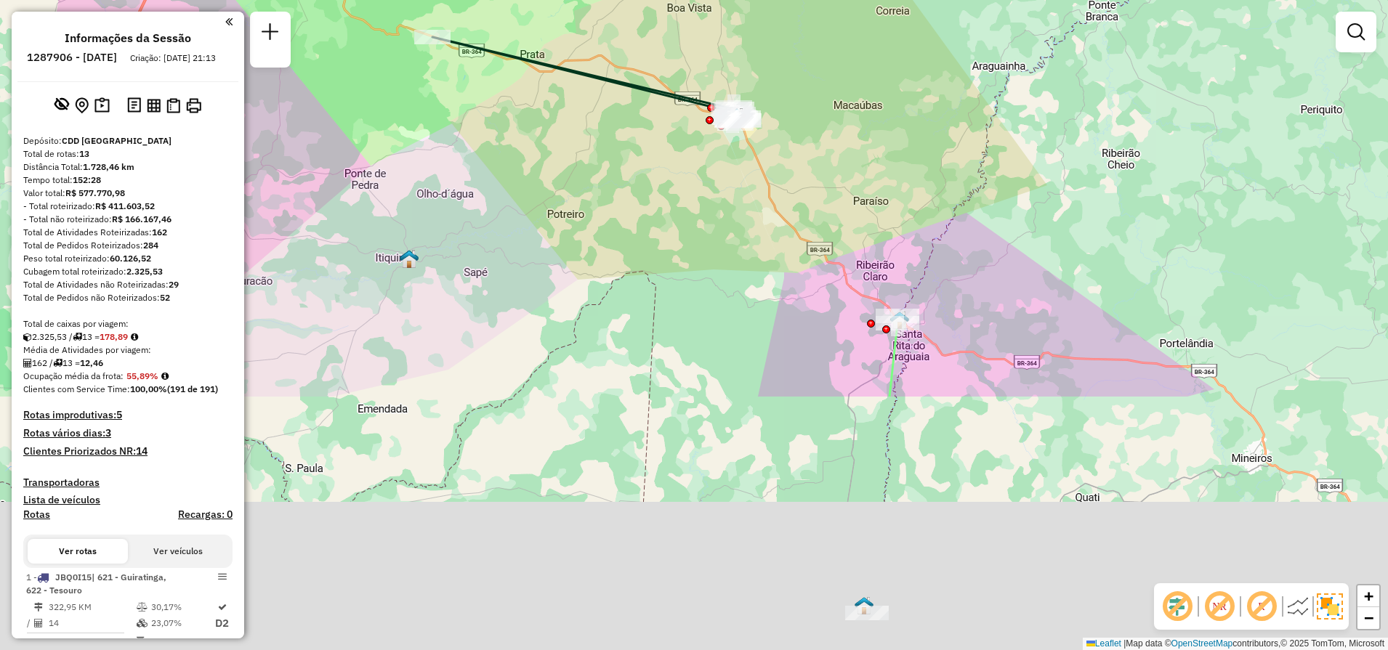
drag, startPoint x: 557, startPoint y: 461, endPoint x: 520, endPoint y: 144, distance: 319.8
click at [520, 144] on div "Janela de atendimento Grade de atendimento Capacidade Transportadoras Veículos …" at bounding box center [694, 325] width 1388 height 650
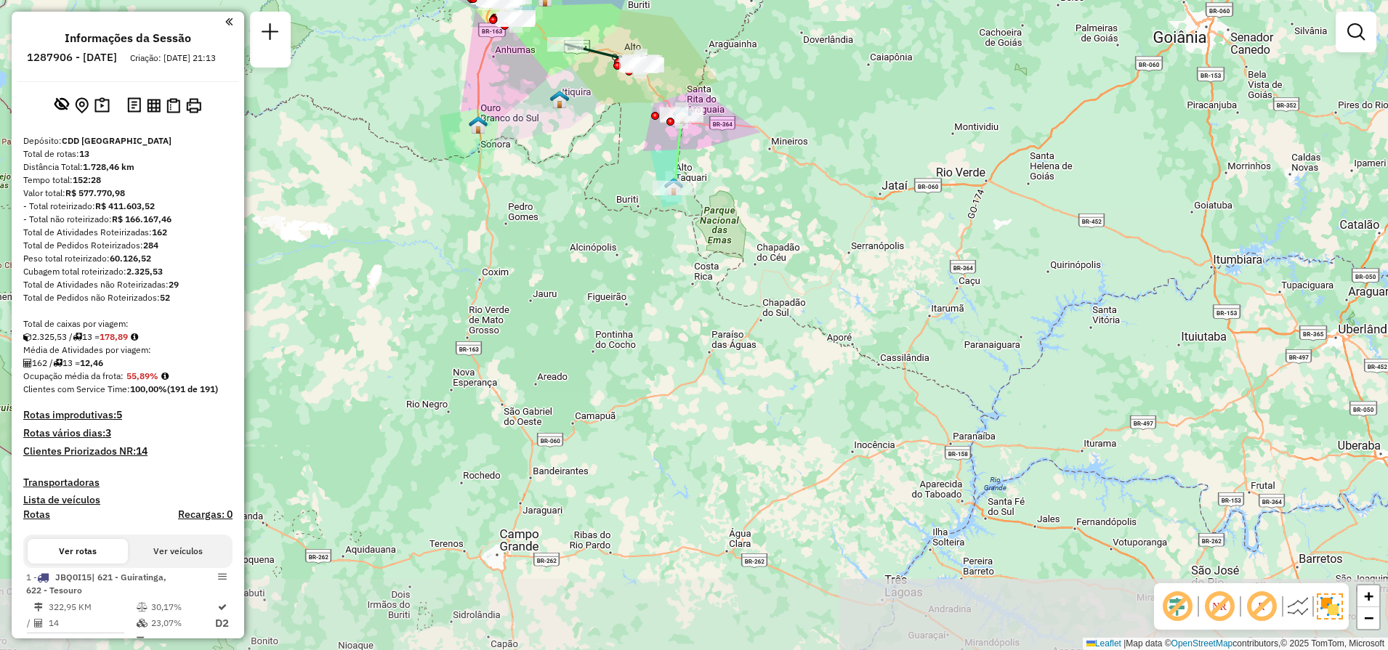
drag, startPoint x: 935, startPoint y: 510, endPoint x: 768, endPoint y: 255, distance: 305.0
click at [768, 255] on div "Janela de atendimento Grade de atendimento Capacidade Transportadoras Veículos …" at bounding box center [694, 325] width 1388 height 650
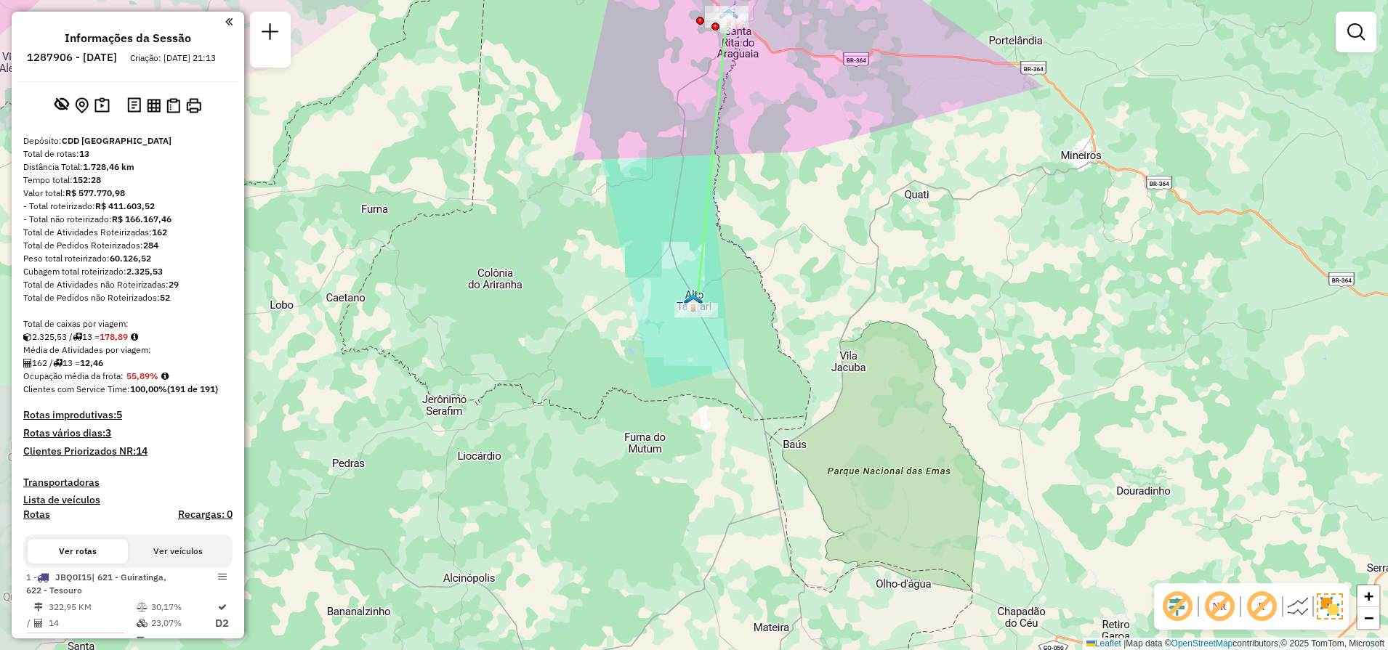
drag, startPoint x: 714, startPoint y: 333, endPoint x: 767, endPoint y: 299, distance: 62.7
click at [767, 299] on div "Janela de atendimento Grade de atendimento Capacidade Transportadoras Veículos …" at bounding box center [694, 325] width 1388 height 650
click at [225, 27] on em at bounding box center [228, 21] width 7 height 13
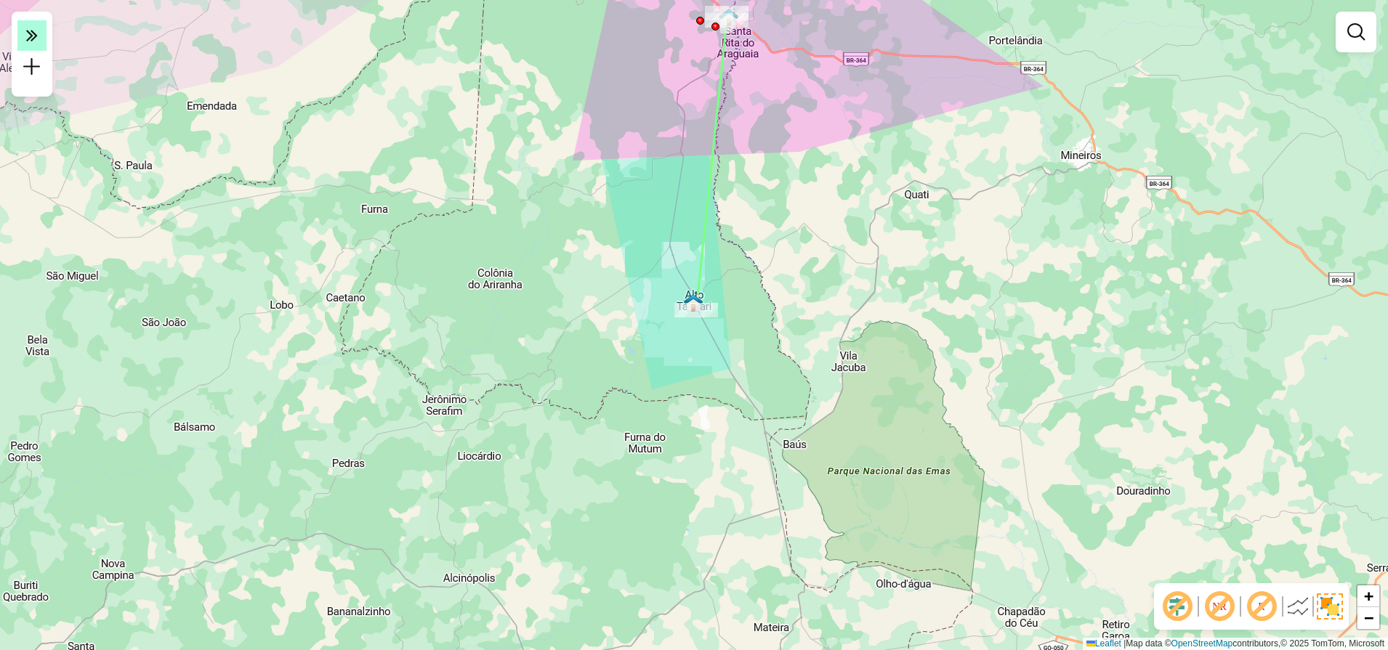
click at [32, 41] on icon at bounding box center [32, 35] width 12 height 20
